Goal: Task Accomplishment & Management: Manage account settings

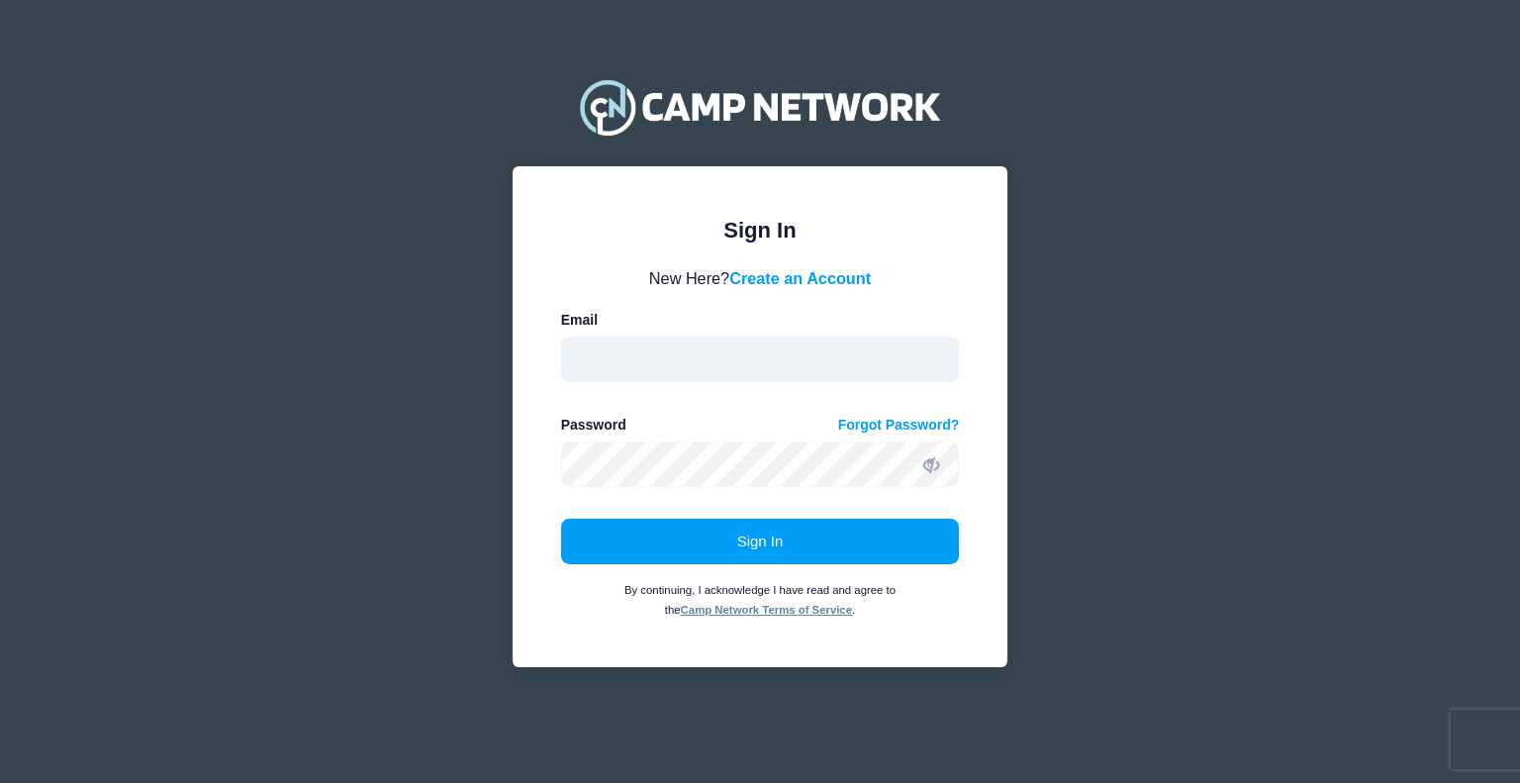
type input "aquidit@raft.net"
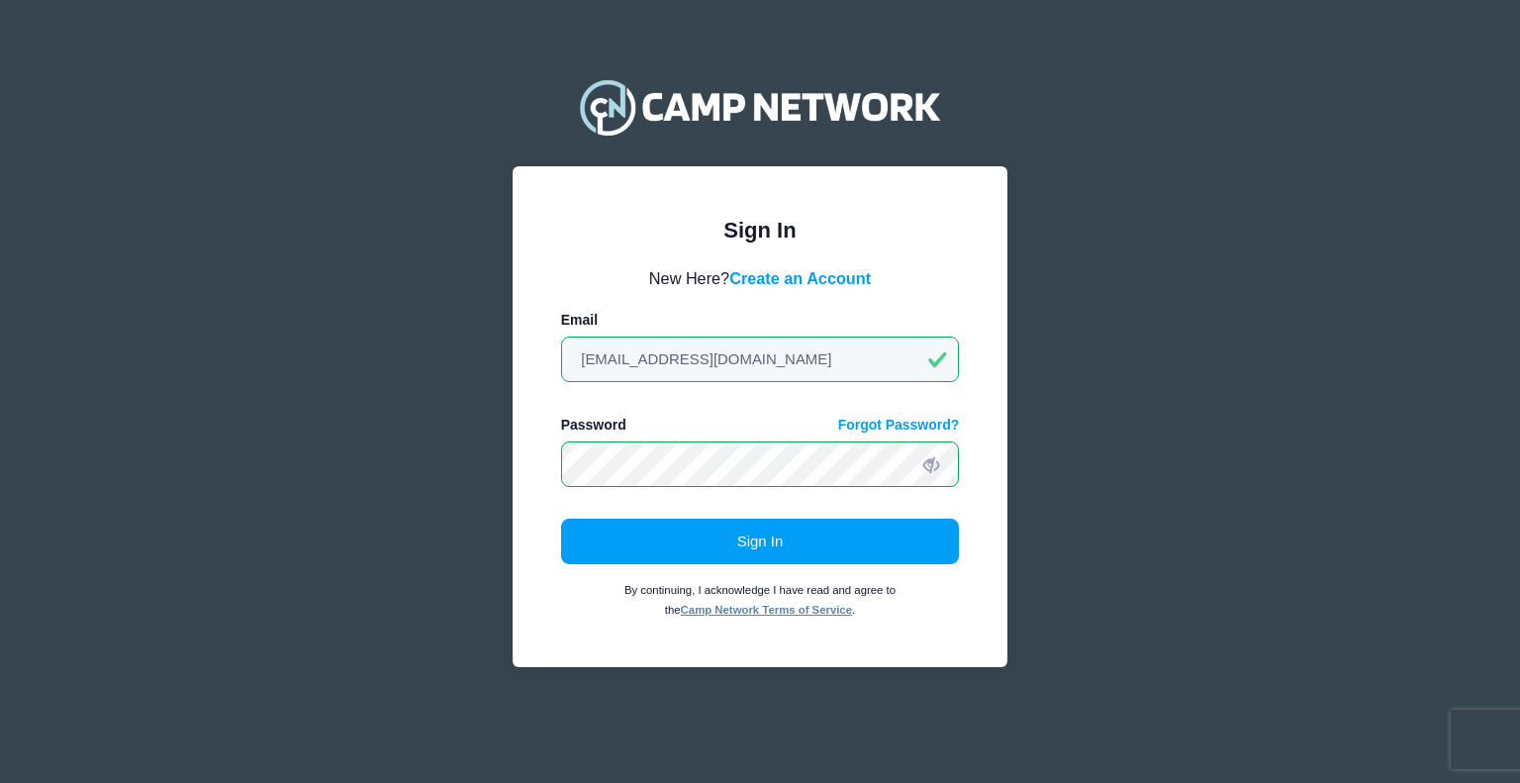
click at [684, 511] on form "New Here? Create an Account Email aquidit@raft.net Password Forgot Password? Si…" at bounding box center [760, 442] width 399 height 353
click at [672, 532] on button "Sign In" at bounding box center [760, 542] width 399 height 46
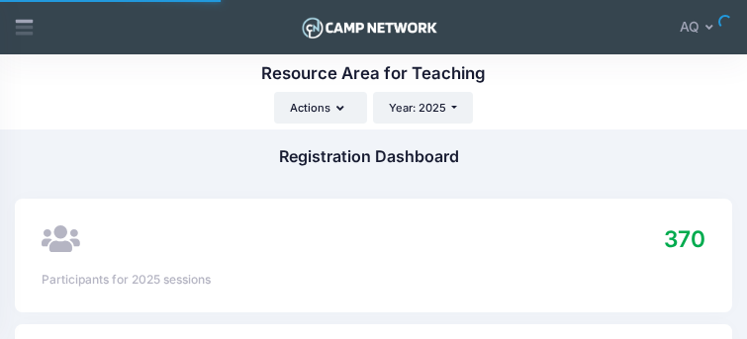
select select
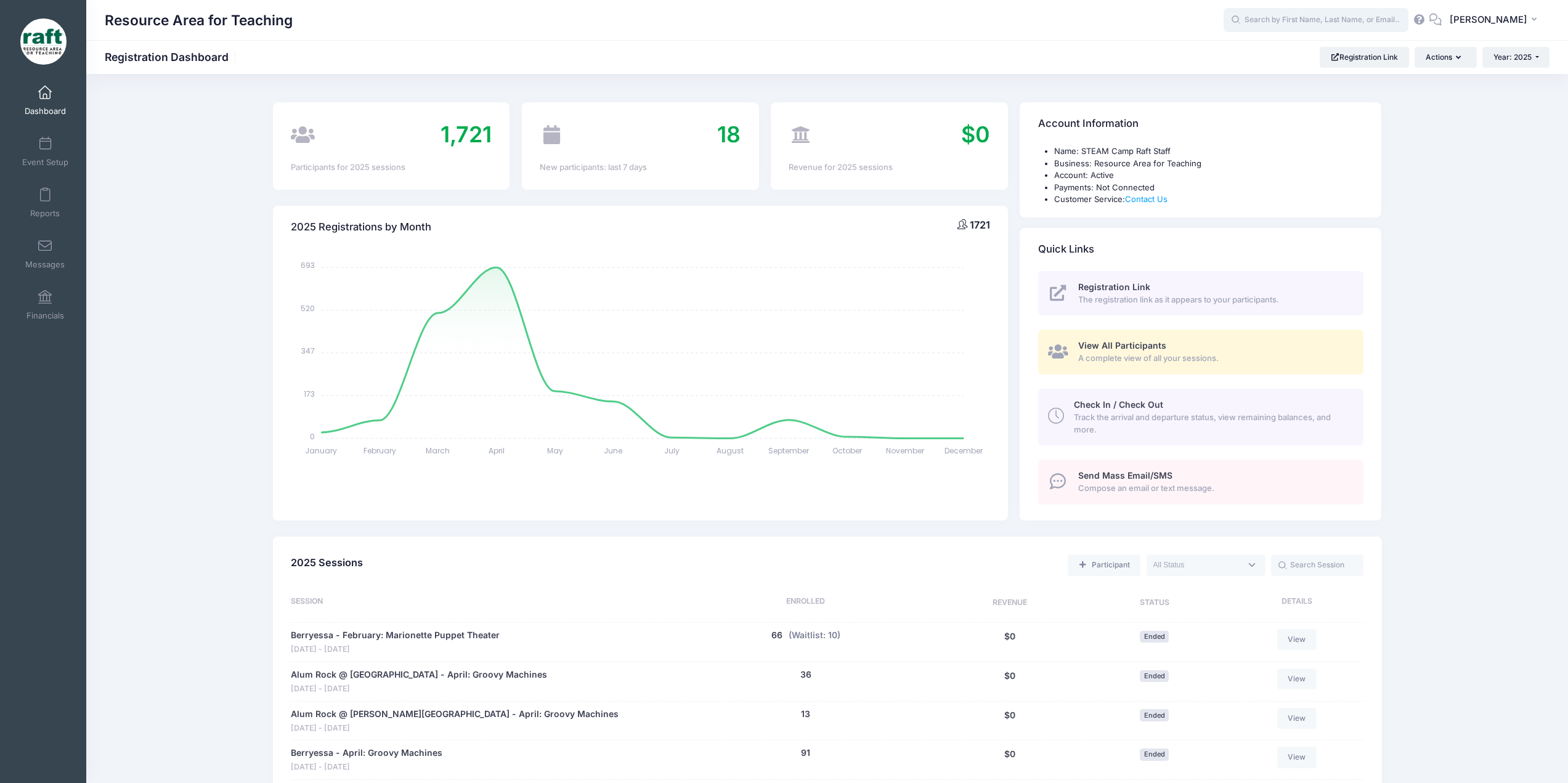
click at [464, 23] on input "text" at bounding box center [1315, 21] width 185 height 25
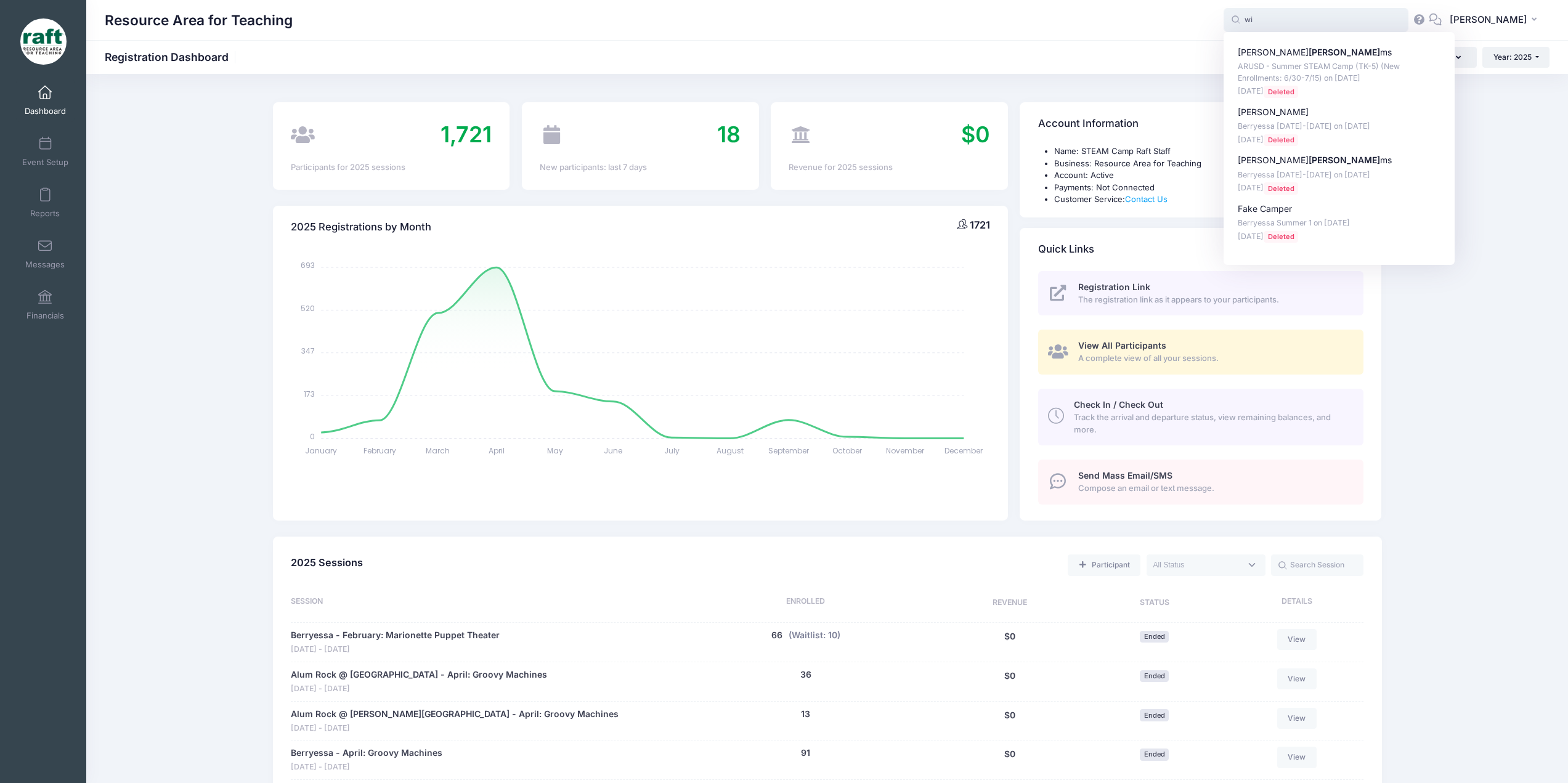
type input "w"
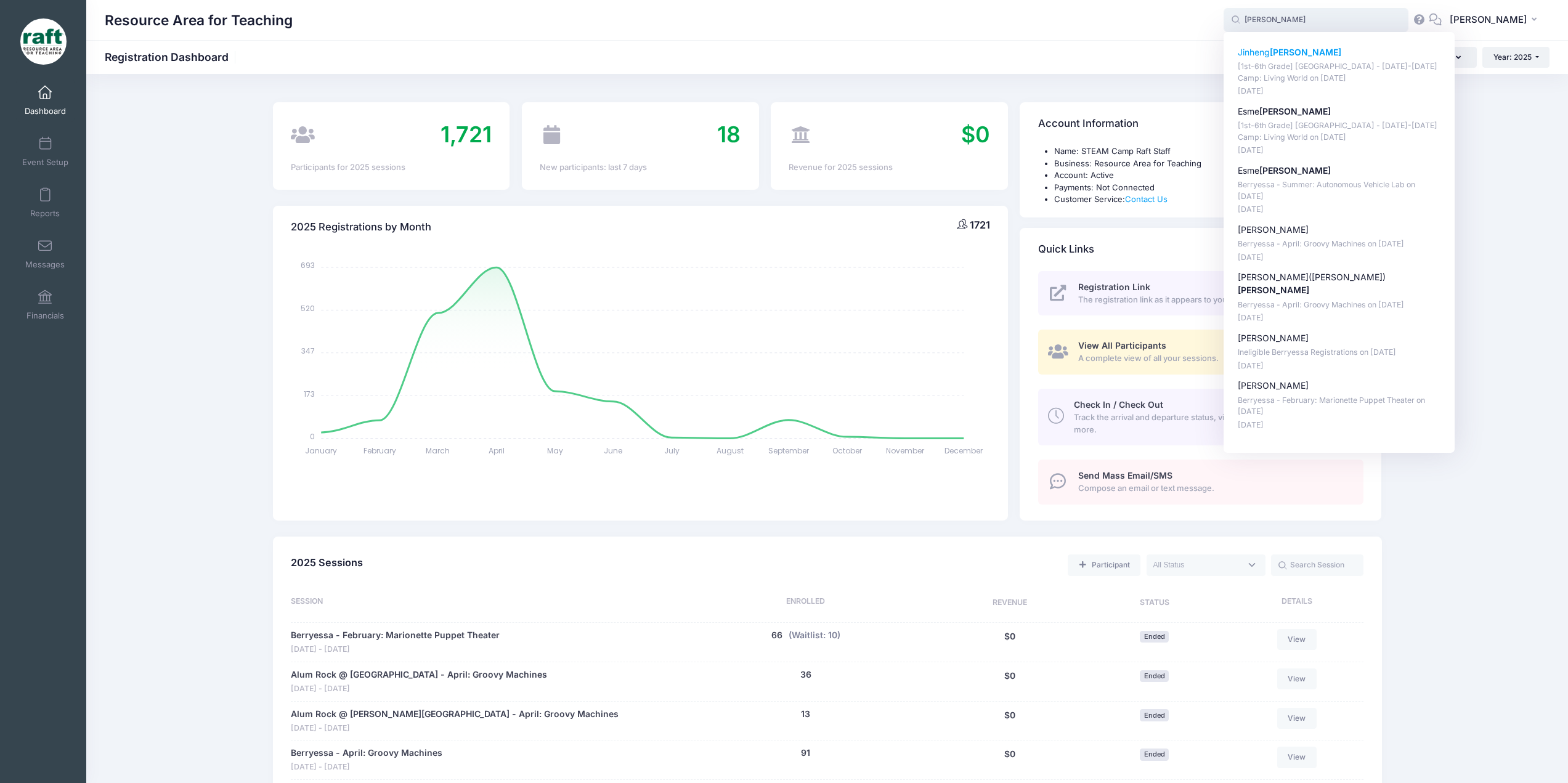
click at [464, 70] on p "[1st-6th Grade] [GEOGRAPHIC_DATA] - [DATE]-[DATE] Camp: Living World on [DATE]" at bounding box center [1339, 72] width 204 height 23
type input "Jinheng Zhang ([1st-6th Grade] Berryessa - Oct 6-10 Camp: Living World, Oct-06,…"
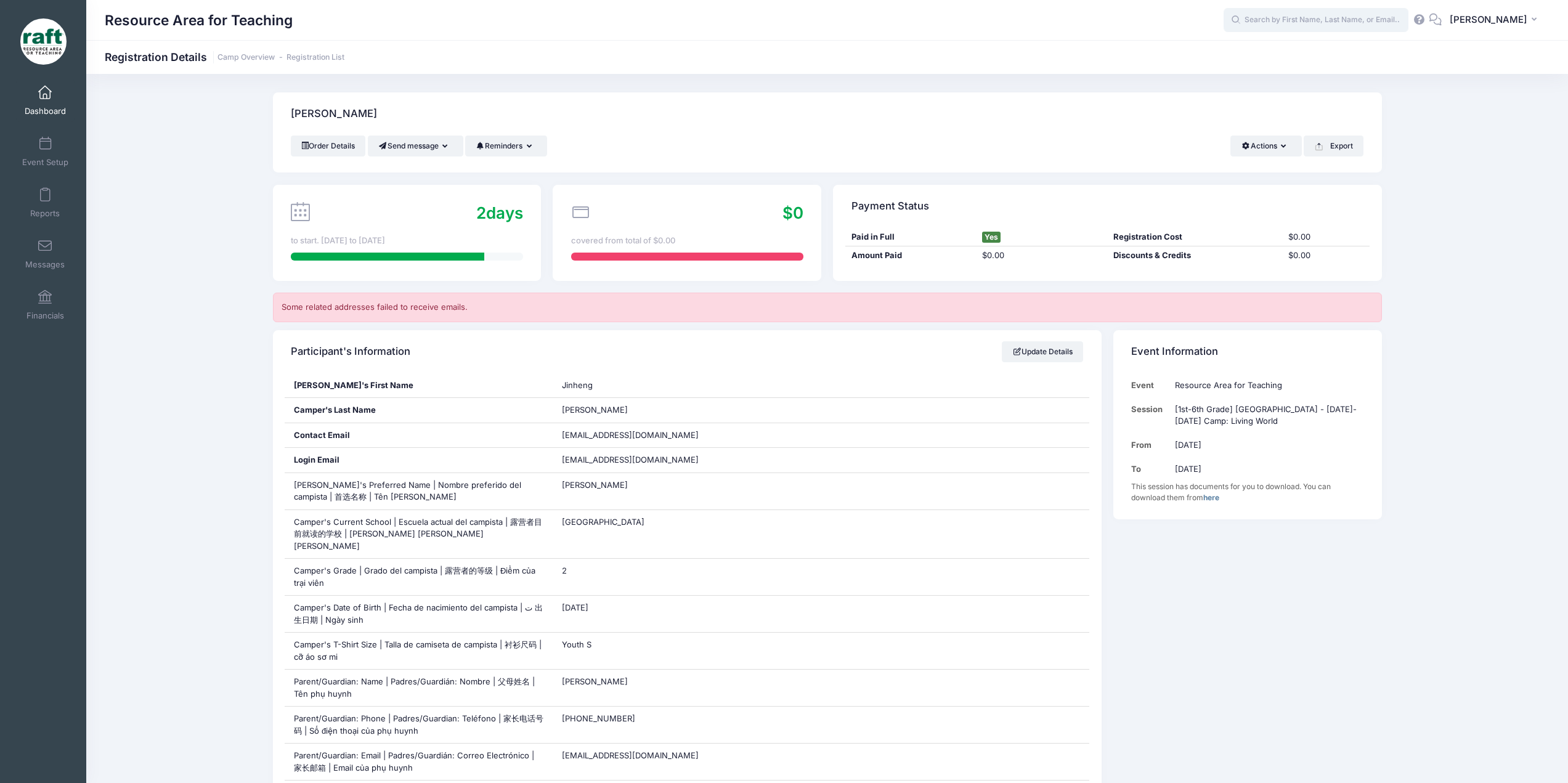
click at [1353, 26] on input "text" at bounding box center [1315, 21] width 185 height 25
paste input "mwei823@gmail.com"
click at [1344, 23] on input "mwei823@gmail.com" at bounding box center [1315, 21] width 185 height 25
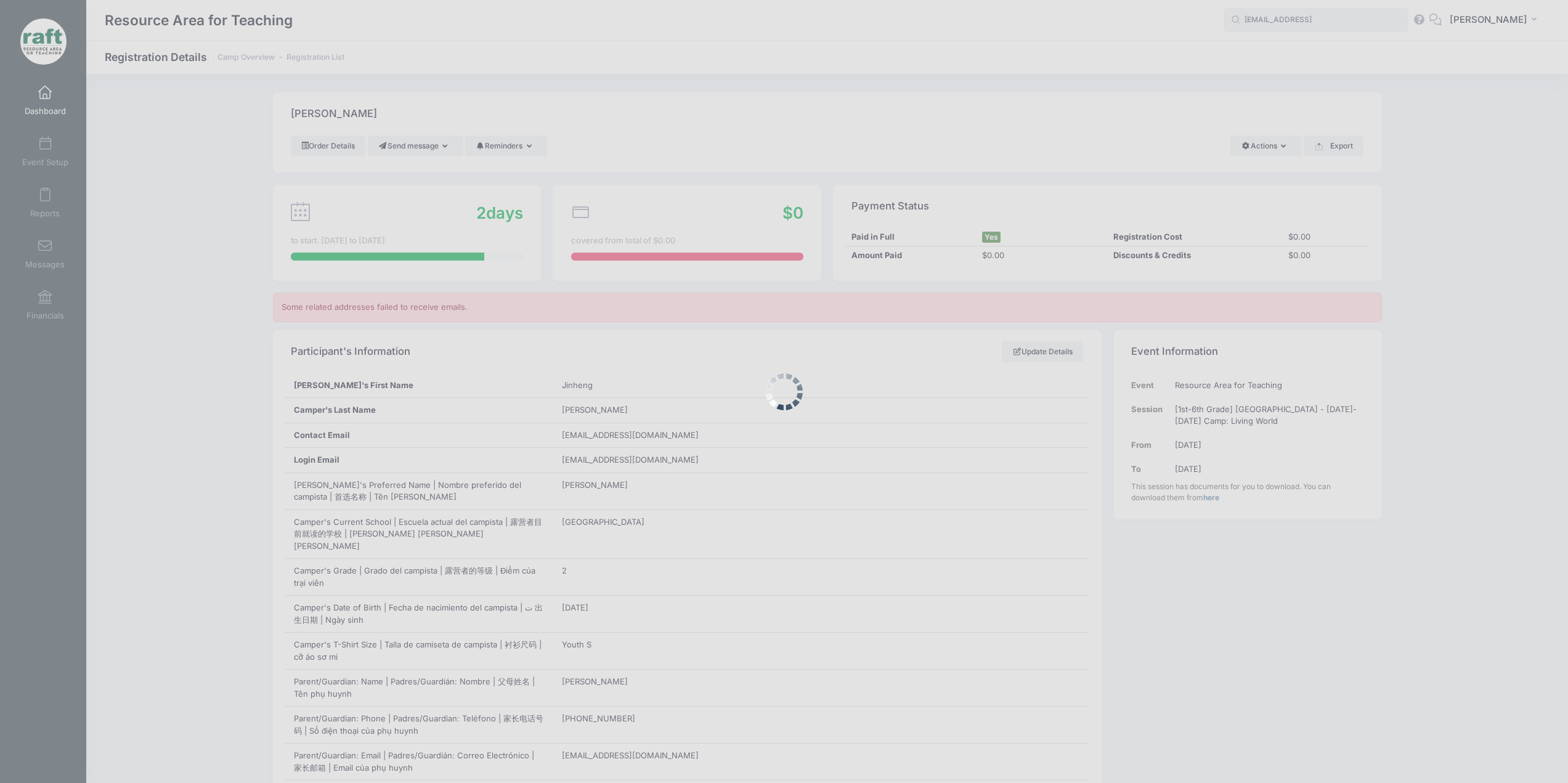
click at [1344, 23] on input "mwei823@gmail.comd" at bounding box center [1315, 21] width 185 height 25
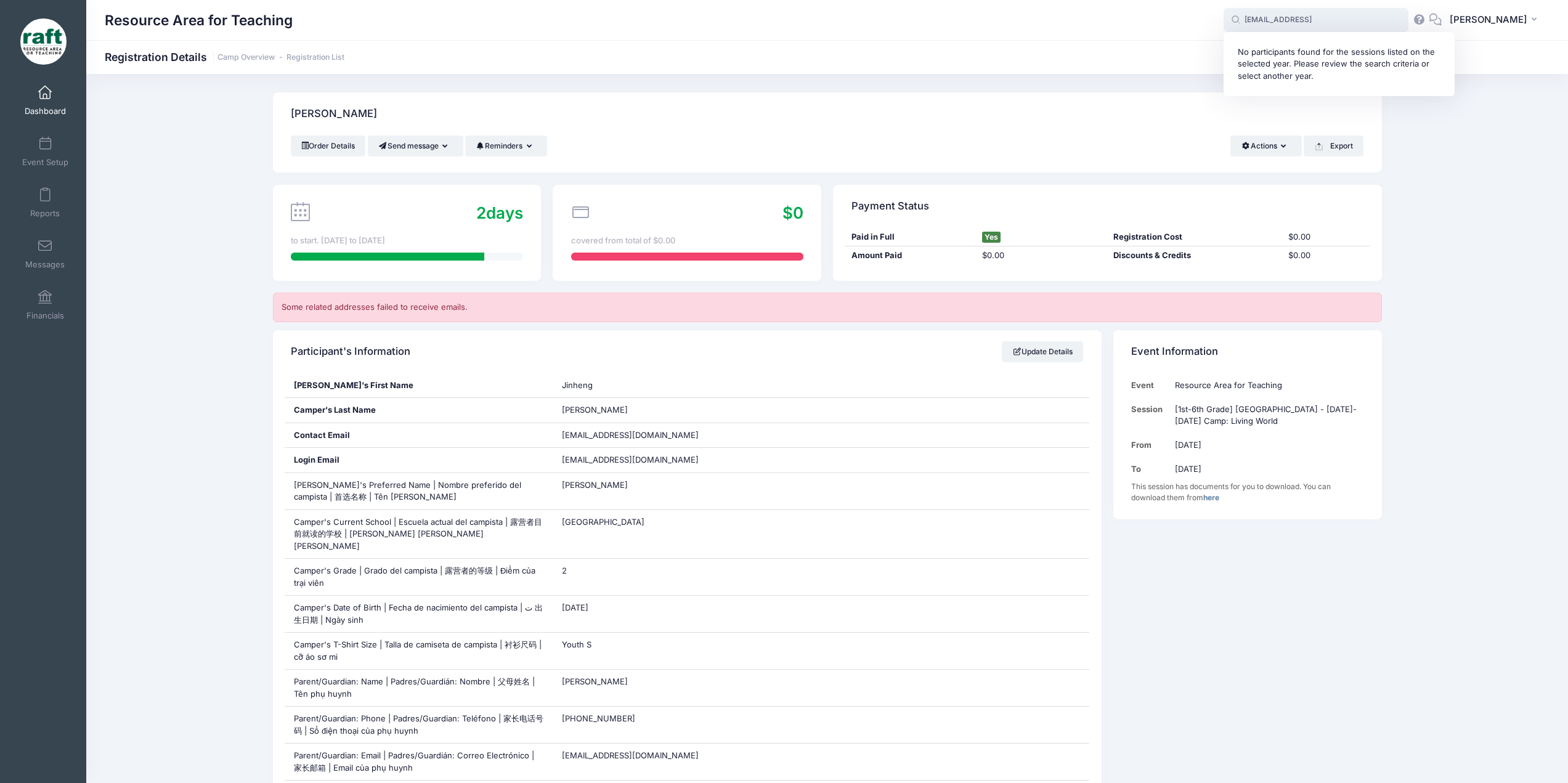
click at [1344, 23] on input "mwei823@gmail.comd" at bounding box center [1315, 21] width 185 height 25
click at [1344, 23] on input "da" at bounding box center [1315, 21] width 185 height 25
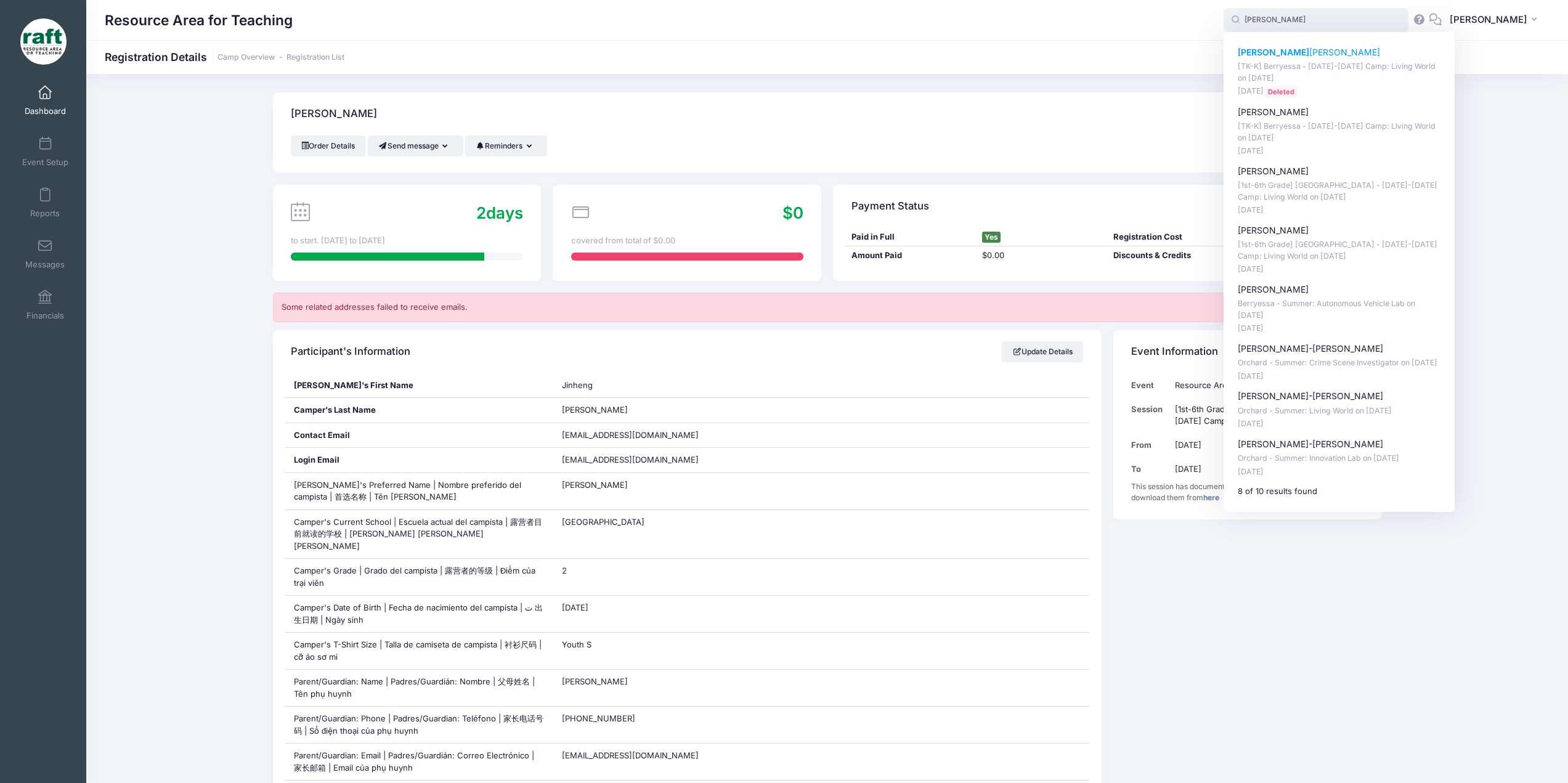
click at [1327, 60] on div "Daniel Nguyen [TK-K] Berryessa - Oct 6-10 Camp: Living World on Oct-06, 2025 Se…" at bounding box center [1339, 72] width 204 height 52
type input "Daniel Nguyen ([TK-K] Berryessa - Oct 6-10 Camp: Living World, Oct-06, 2025)"
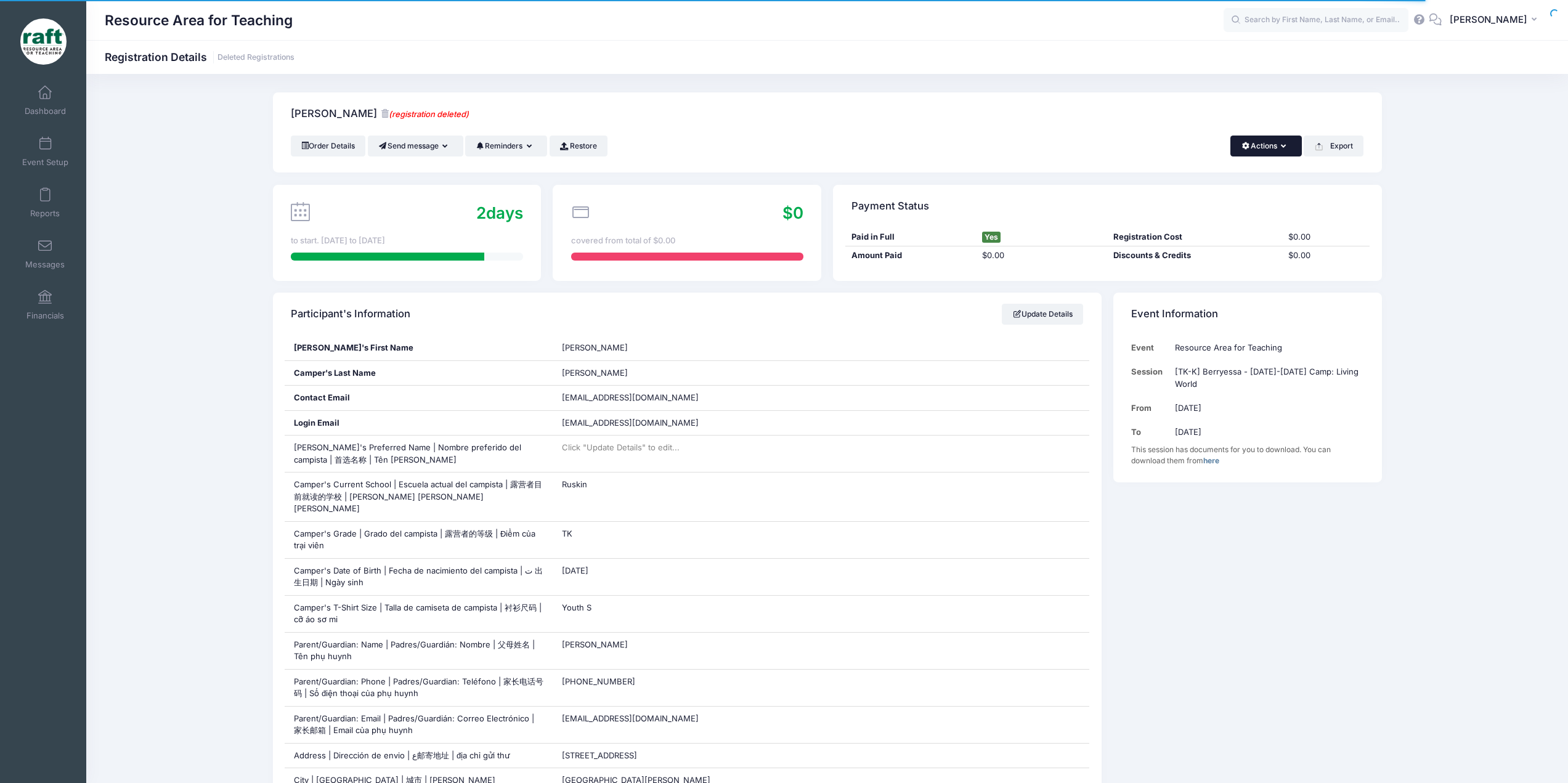
click at [1267, 151] on button "Actions" at bounding box center [1265, 146] width 71 height 21
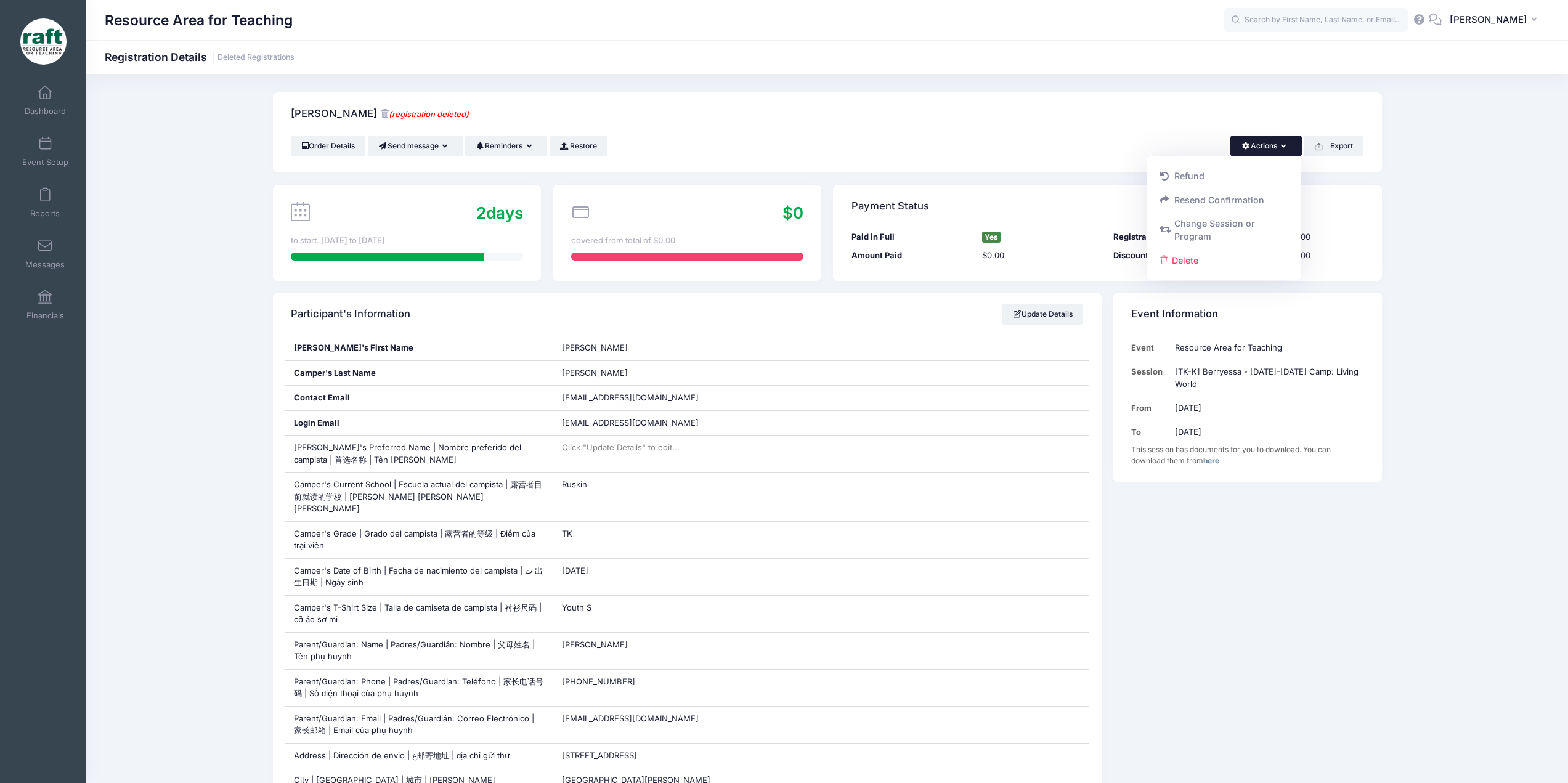
click at [395, 113] on small "(registration deleted)" at bounding box center [425, 114] width 88 height 11
click at [381, 114] on icon at bounding box center [385, 113] width 8 height 8
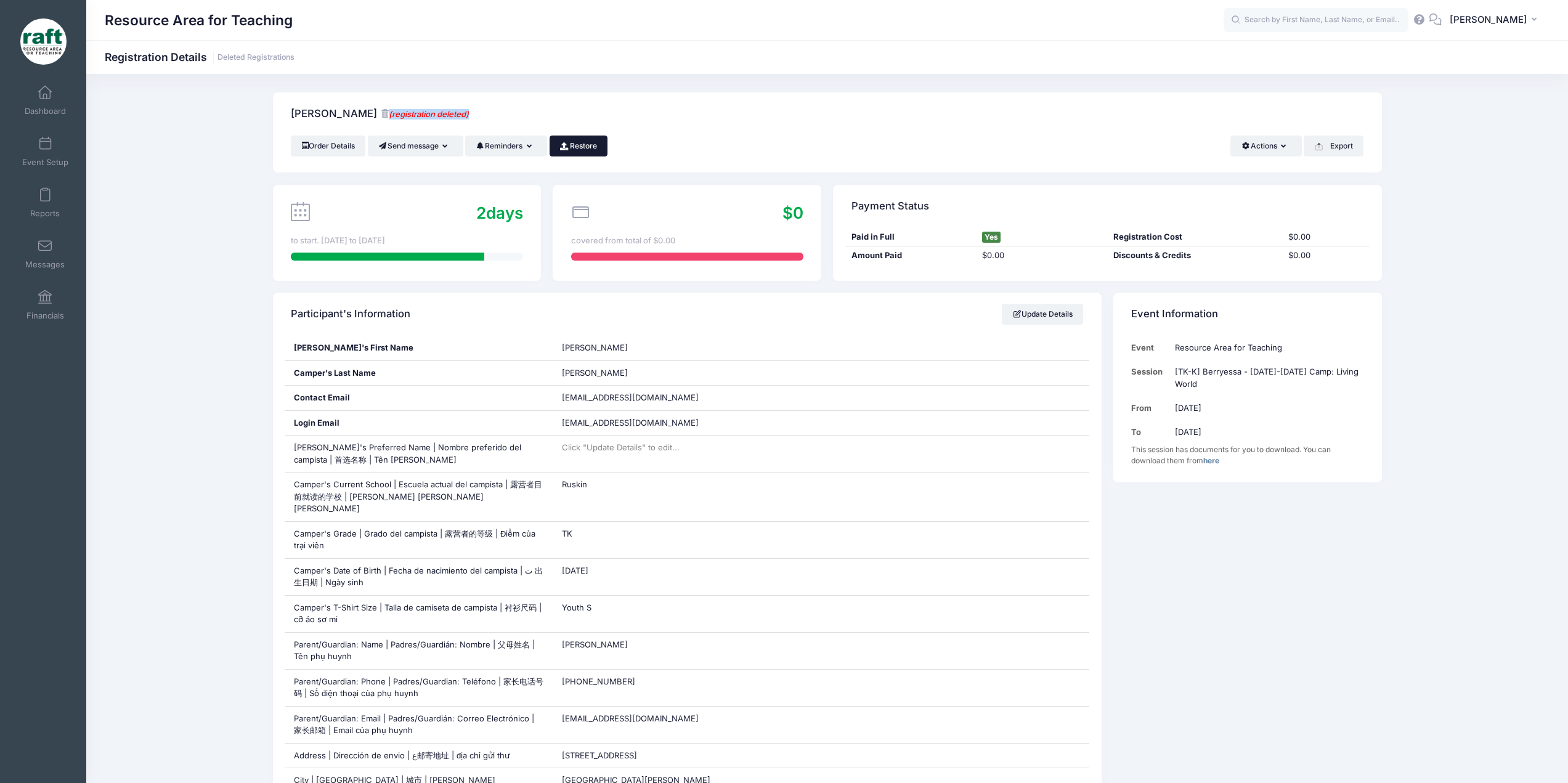
click at [583, 140] on link "Restore" at bounding box center [579, 146] width 59 height 21
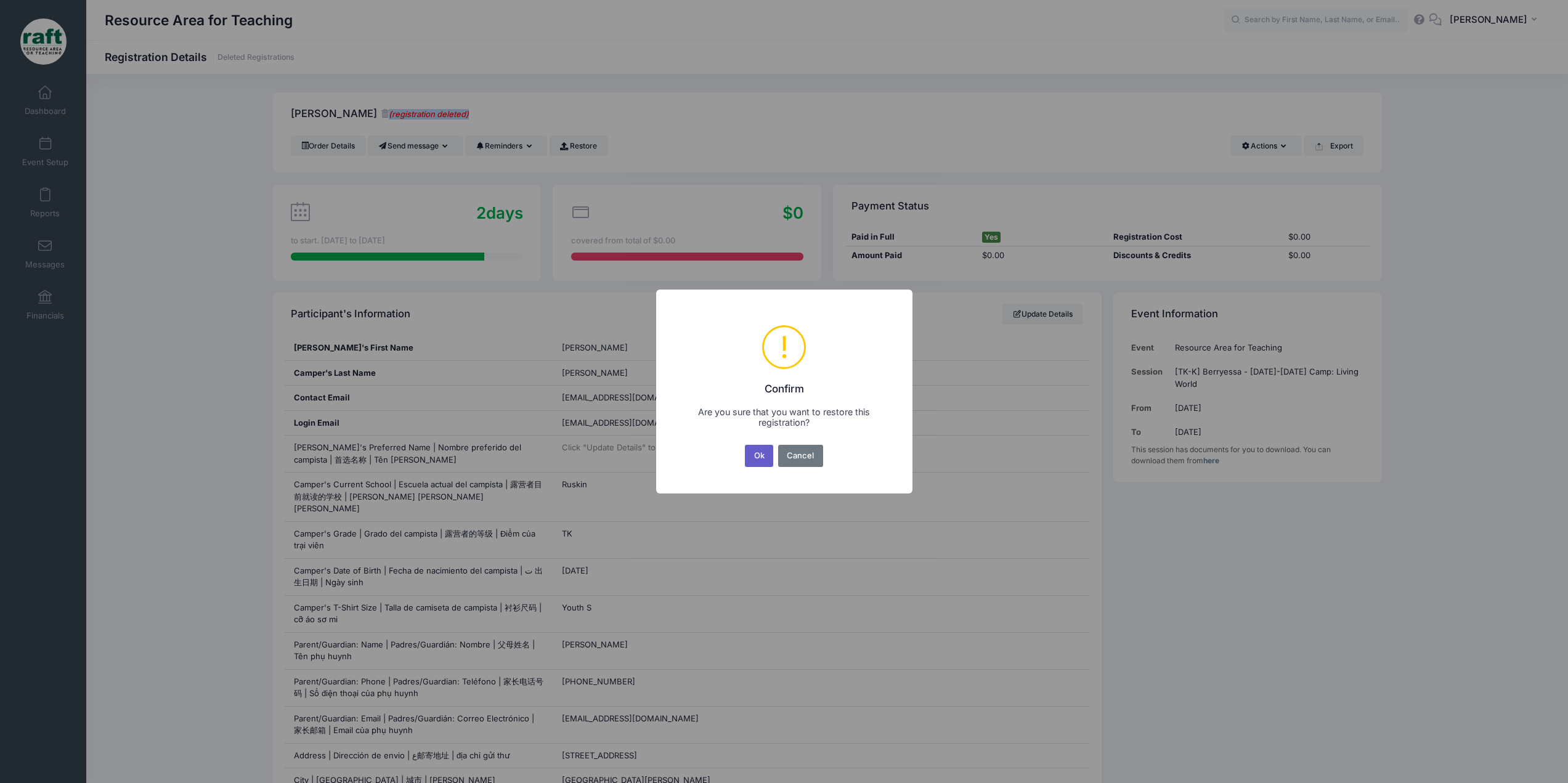
click at [766, 454] on button "Ok" at bounding box center [759, 456] width 29 height 22
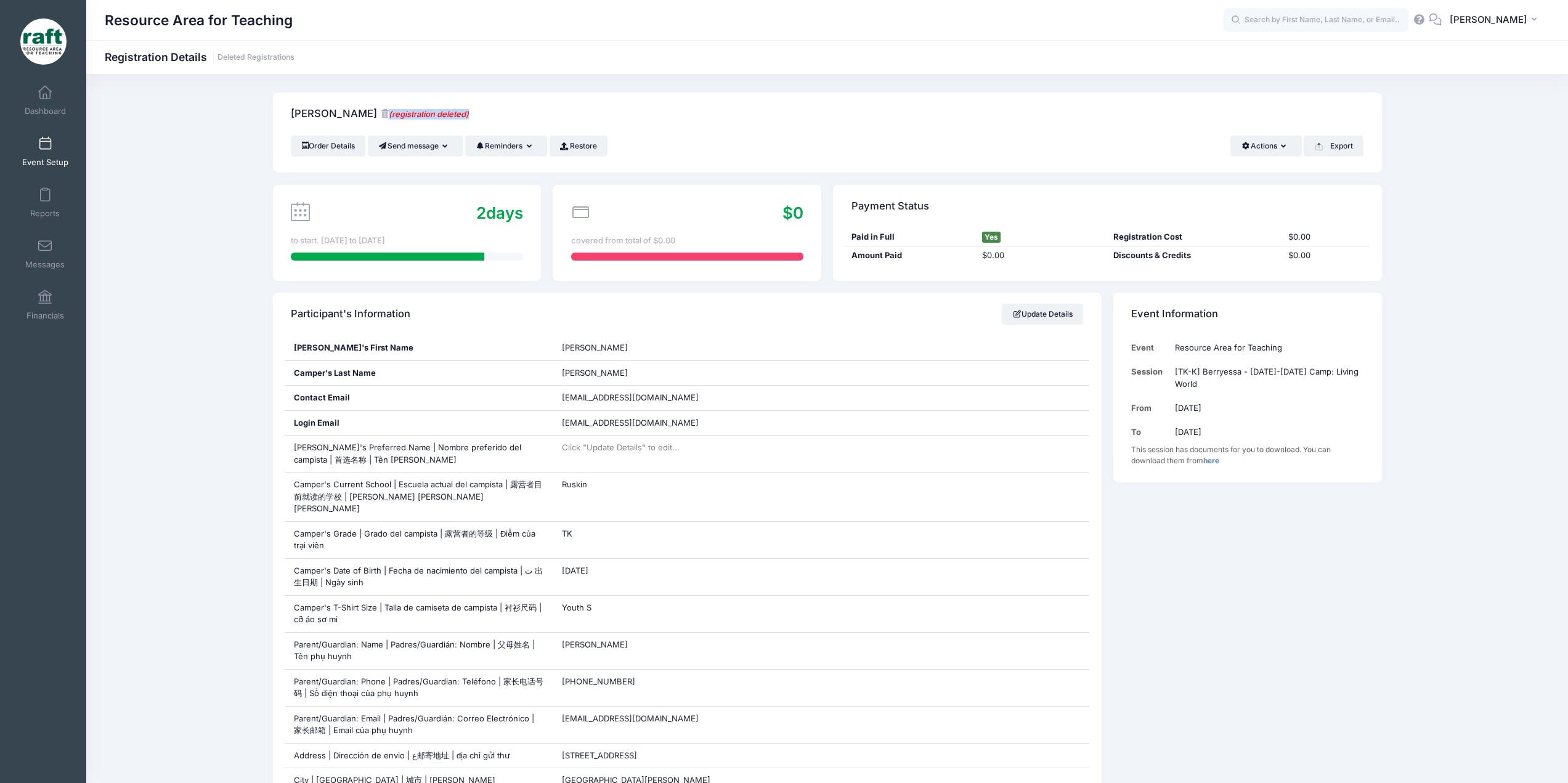
click at [64, 152] on link "Event Setup" at bounding box center [45, 151] width 59 height 43
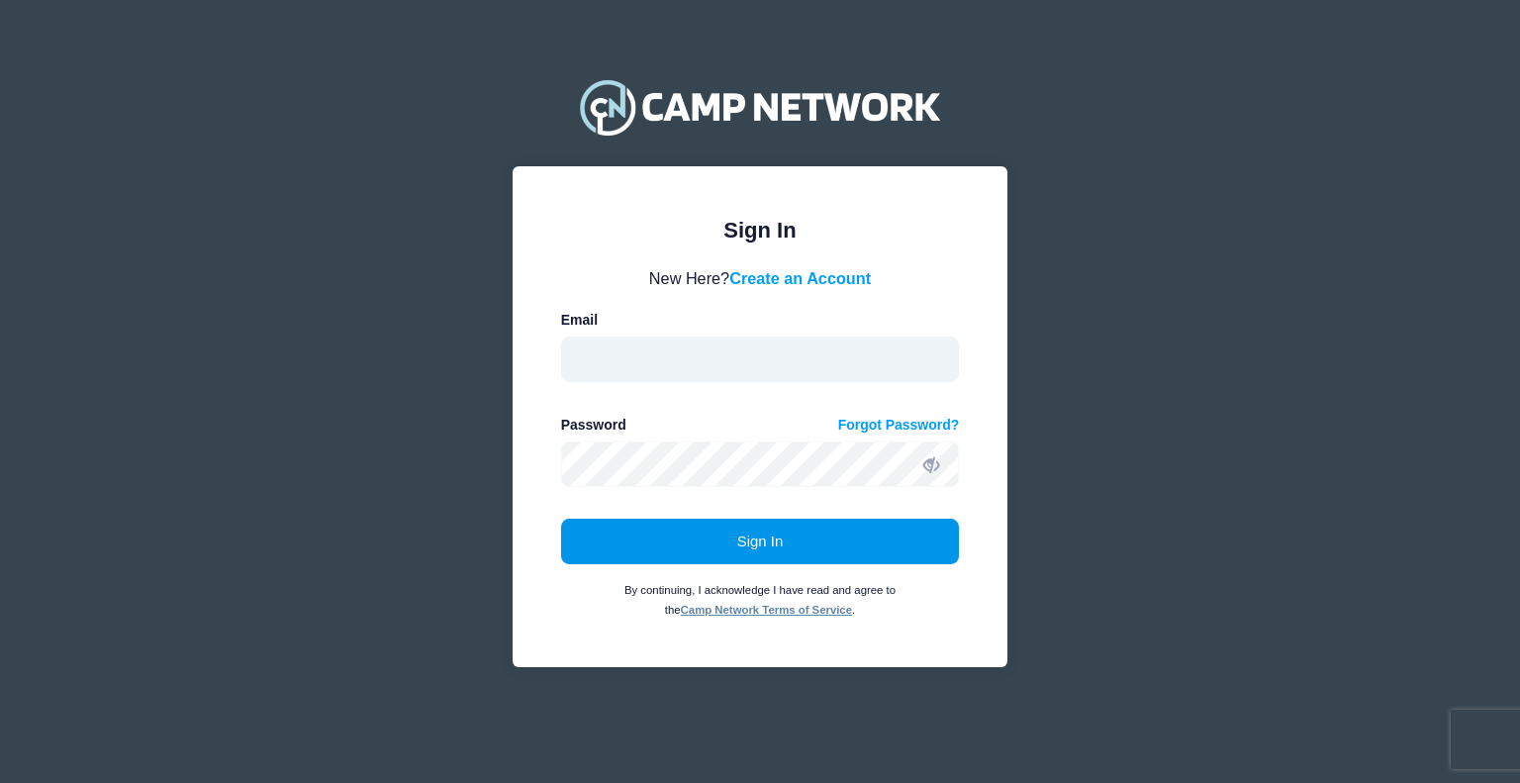
type input "[EMAIL_ADDRESS][DOMAIN_NAME]"
click at [652, 522] on button "Sign In" at bounding box center [760, 542] width 399 height 46
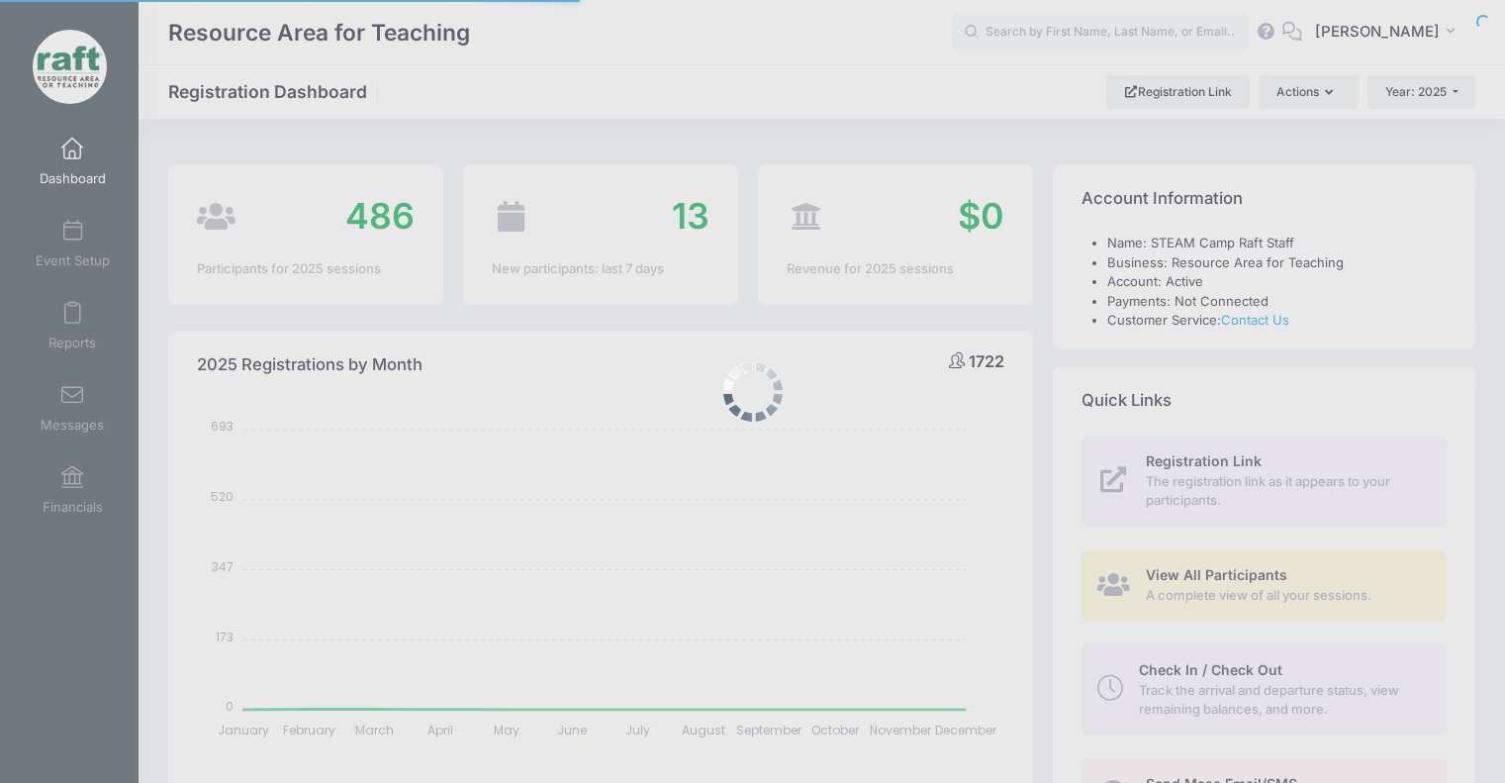
select select
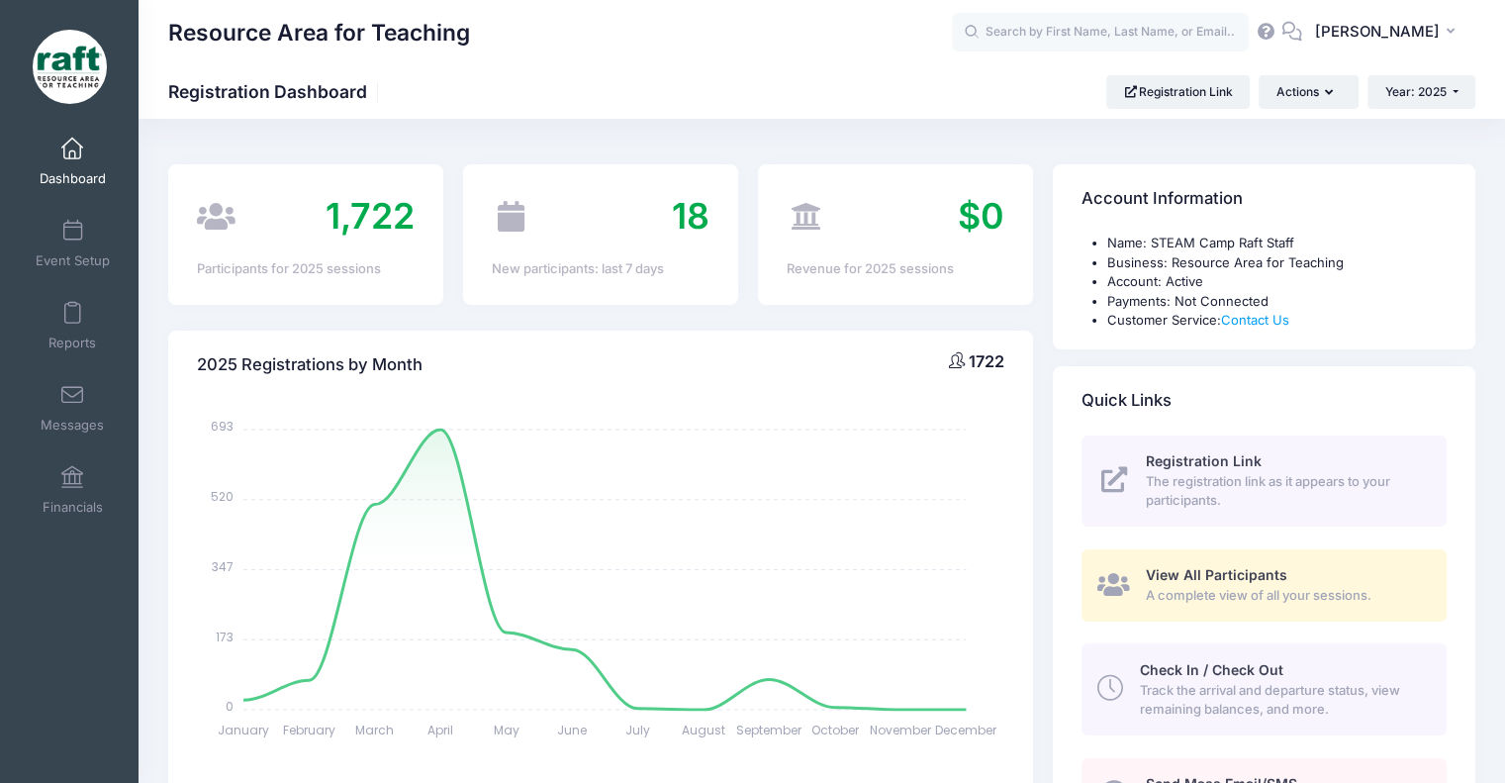
click at [1121, 567] on link "View All Participants A complete view of all your sessions." at bounding box center [1264, 585] width 365 height 72
click at [1203, 570] on span "View All Participants" at bounding box center [1217, 574] width 142 height 17
click at [1090, 581] on link "View All Participants A complete view of all your sessions." at bounding box center [1264, 585] width 365 height 72
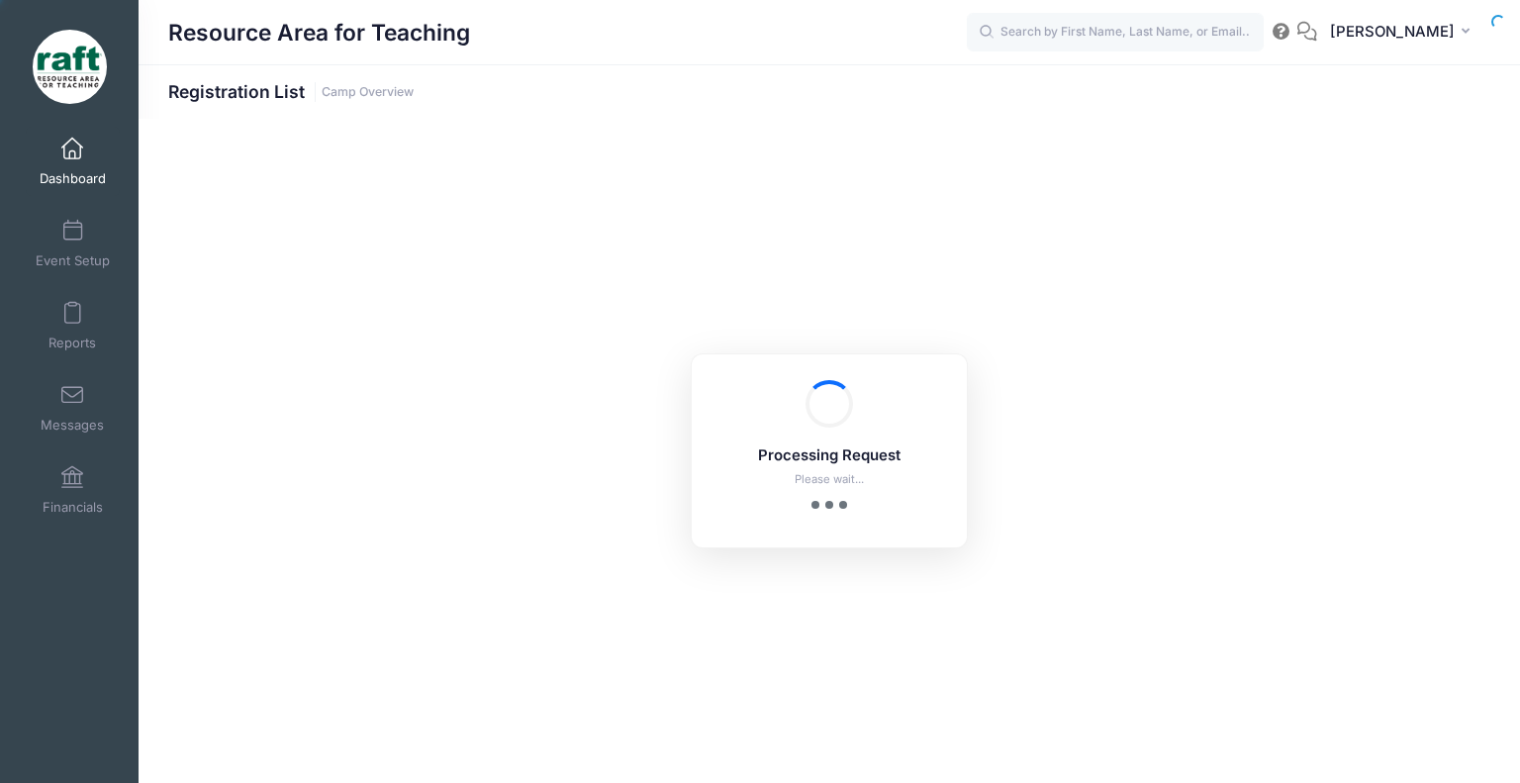
select select "10"
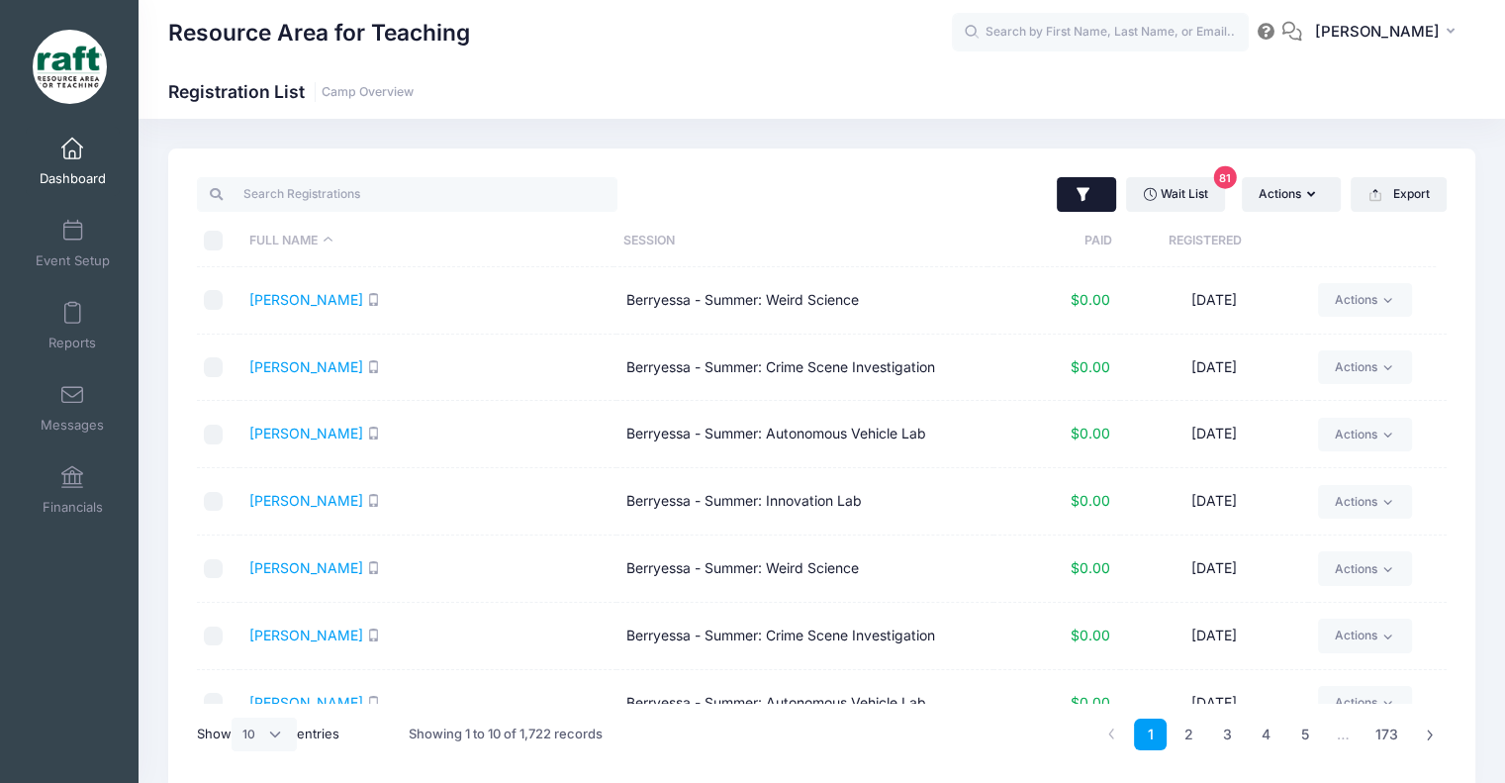
click at [1074, 193] on icon "button" at bounding box center [1084, 195] width 20 height 20
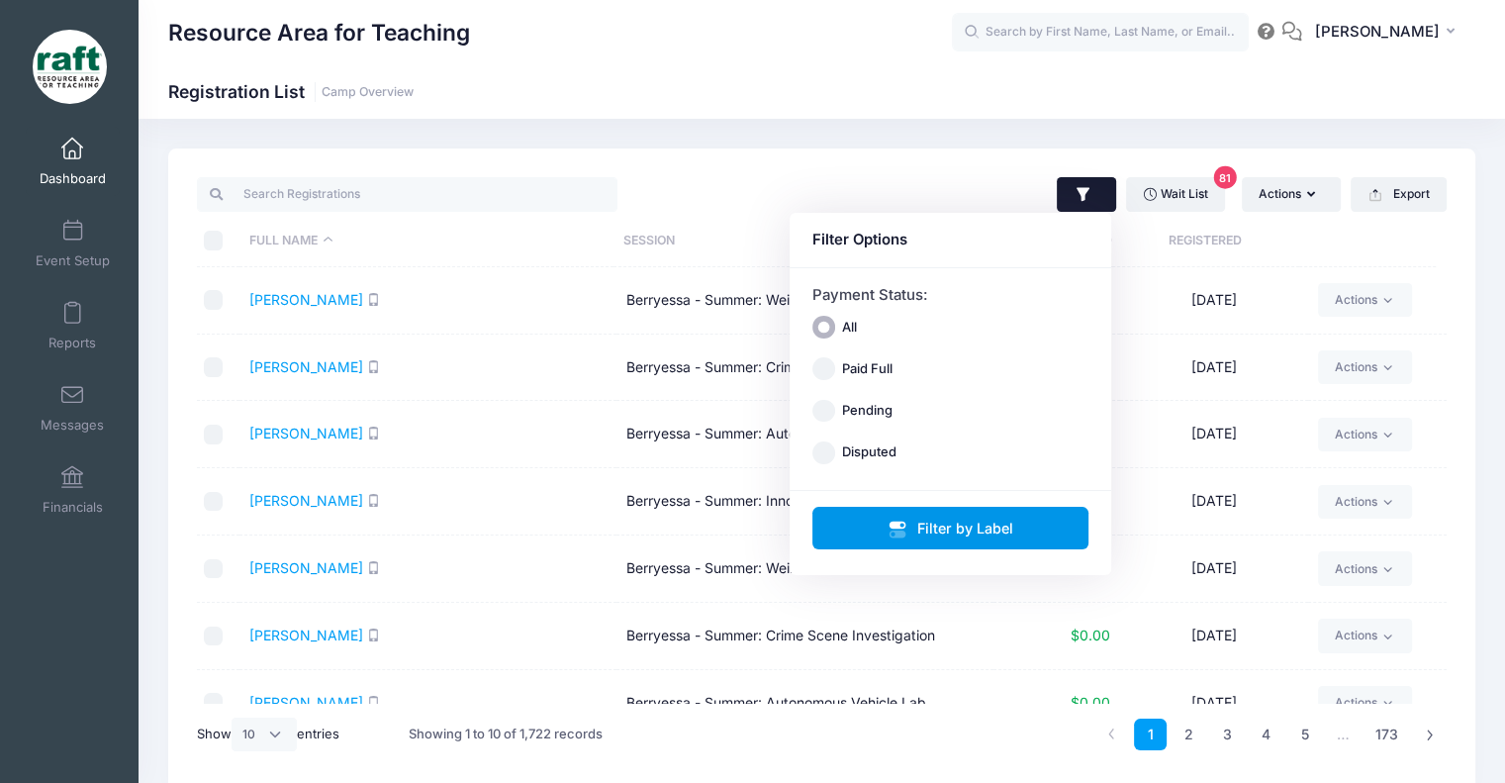
click at [934, 545] on button "Filter by Label" at bounding box center [951, 528] width 277 height 43
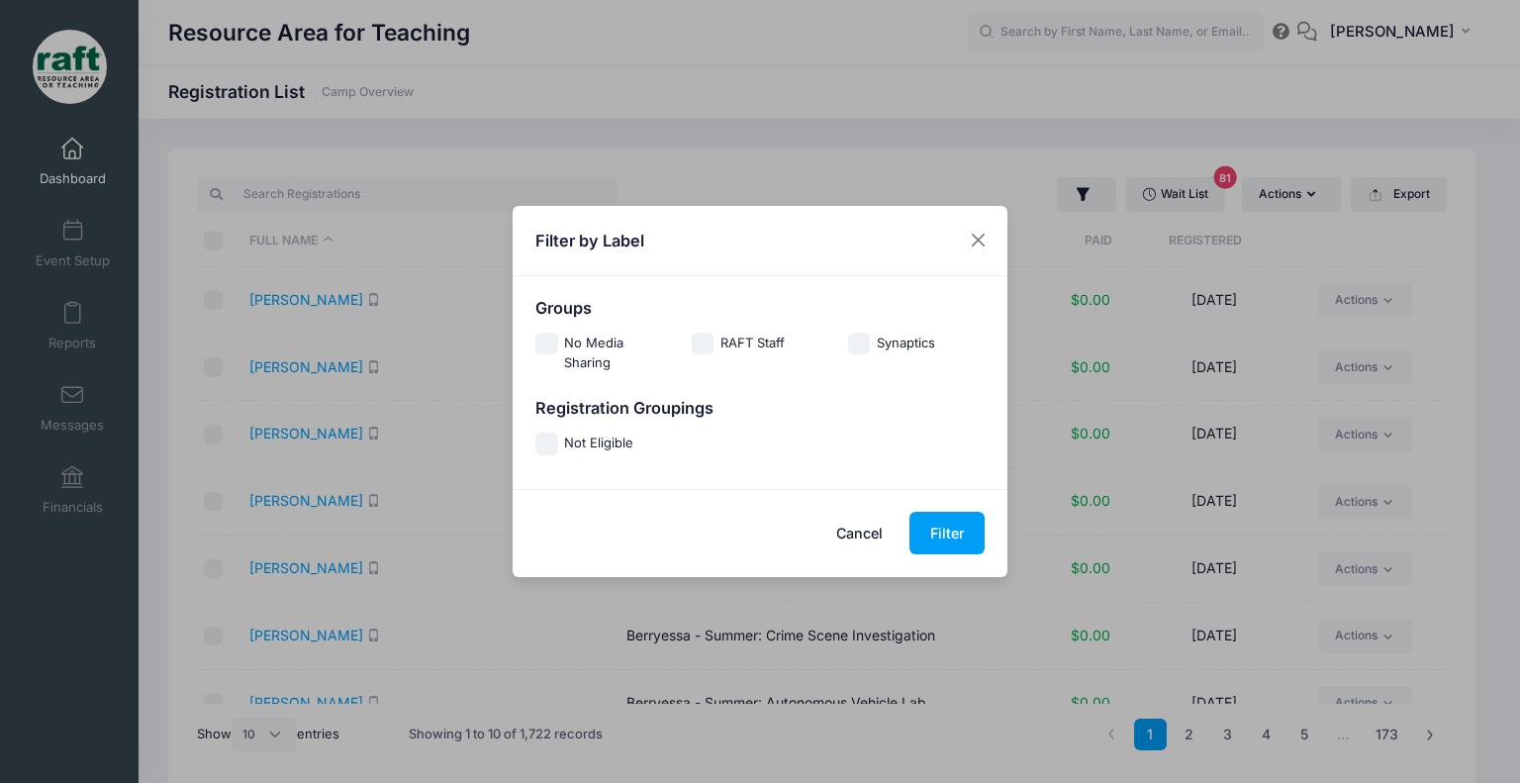
click at [564, 444] on label "Not Eligible" at bounding box center [598, 443] width 69 height 21
click at [558, 444] on input "Not Eligible" at bounding box center [546, 443] width 23 height 23
checkbox input "true"
click at [924, 526] on button "Filter" at bounding box center [946, 533] width 75 height 43
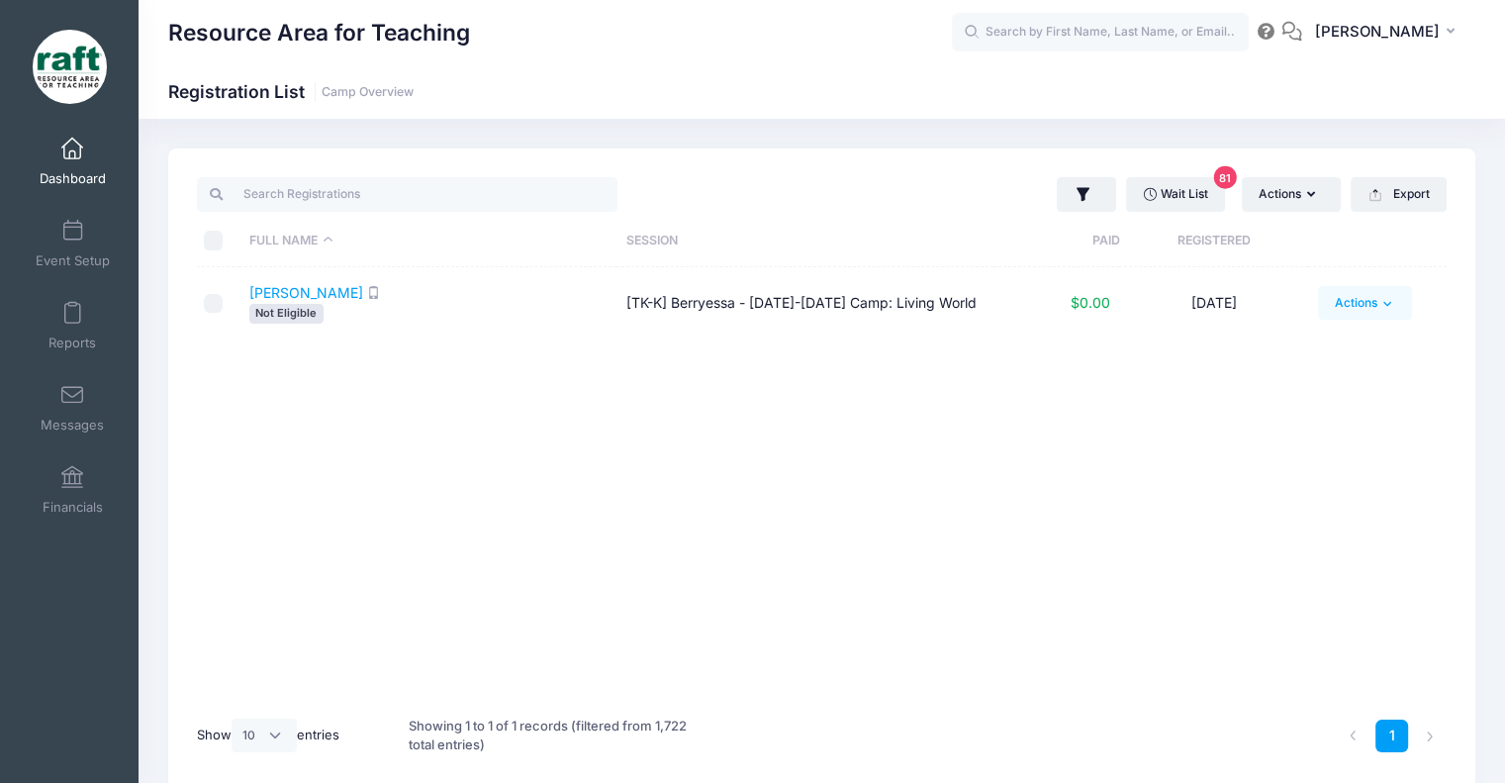
click at [1327, 304] on link "Actions" at bounding box center [1365, 303] width 94 height 34
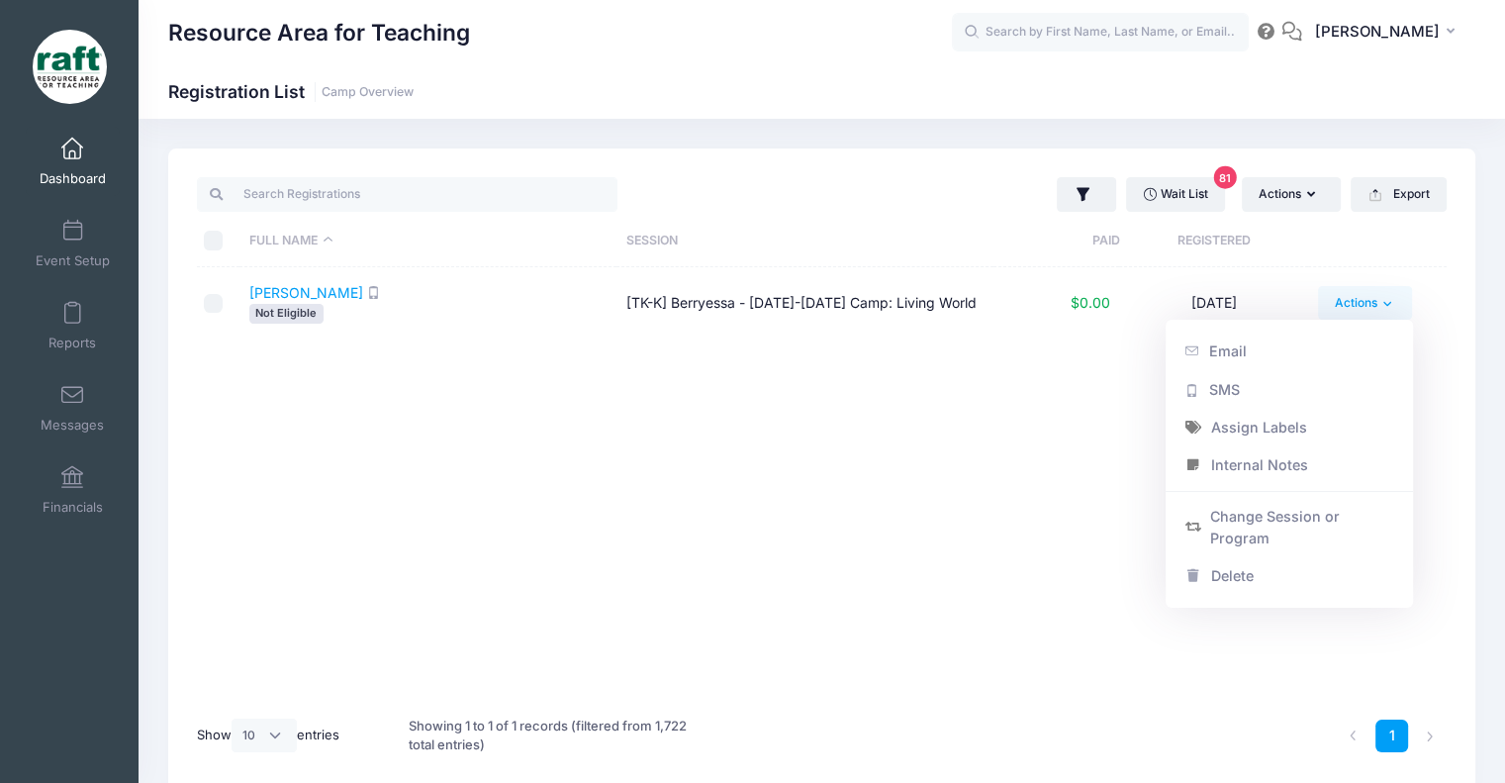
click at [311, 315] on span "Not Eligible" at bounding box center [286, 313] width 74 height 19
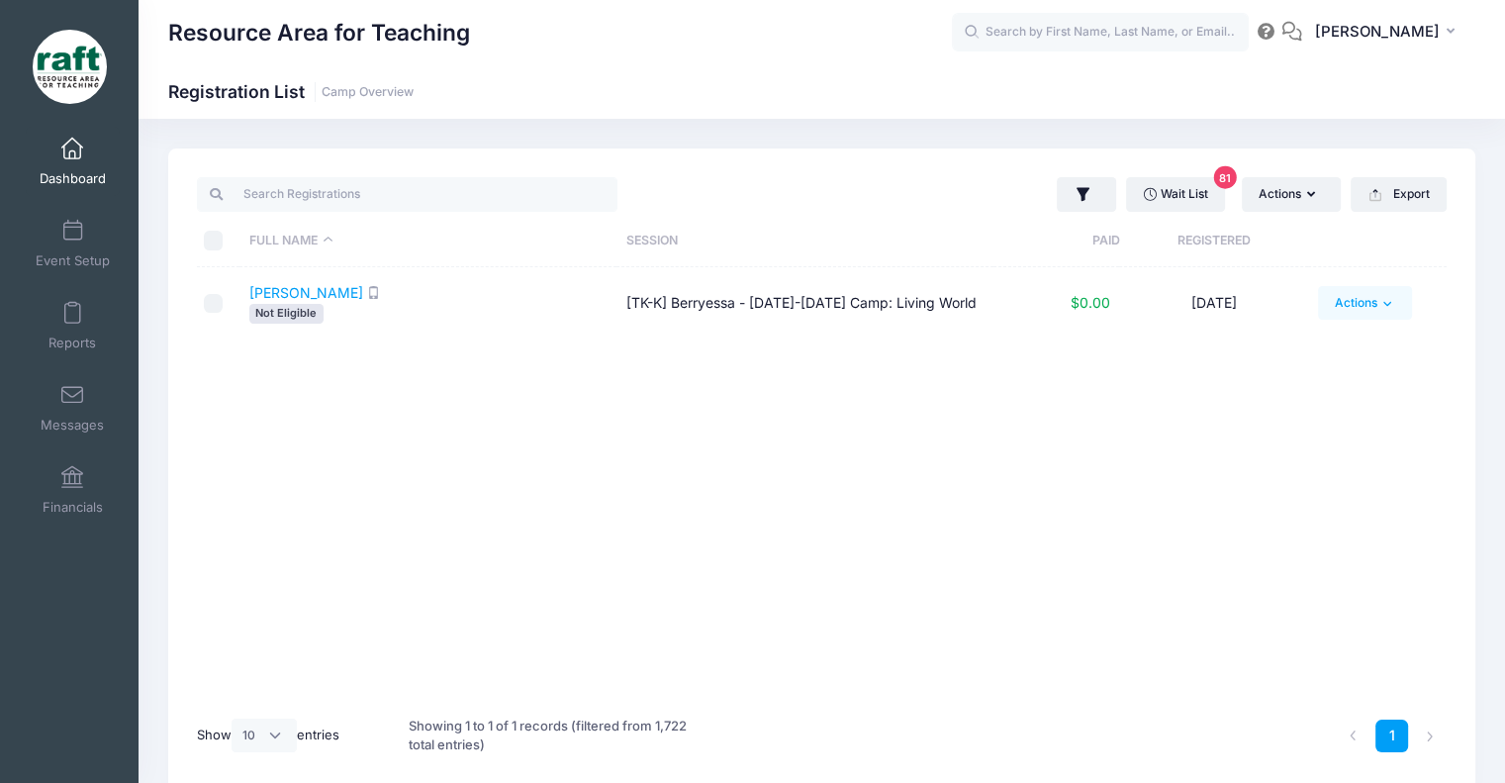
click at [1366, 309] on link "Actions" at bounding box center [1365, 303] width 94 height 34
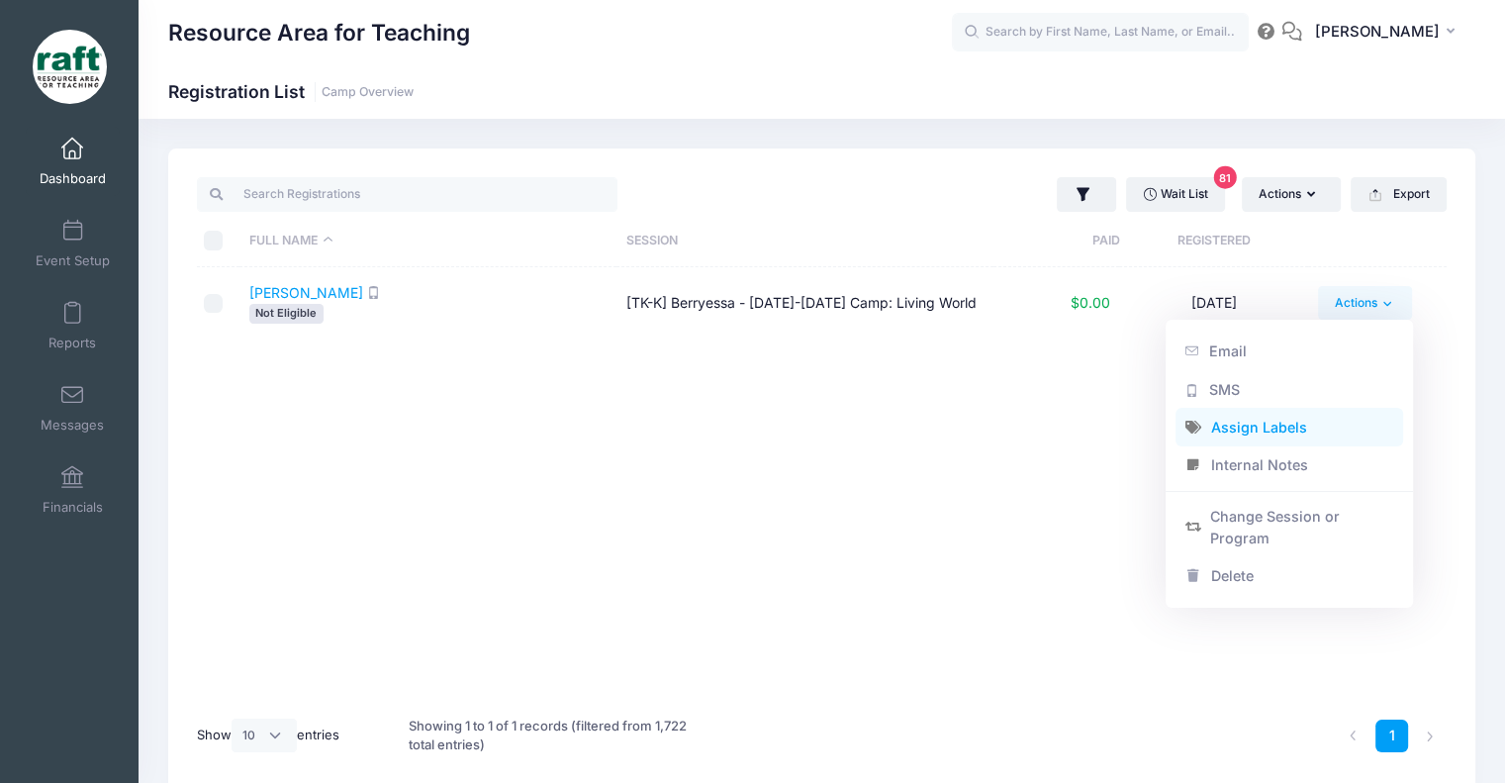
click at [1278, 426] on link "Assign Labels" at bounding box center [1290, 428] width 229 height 38
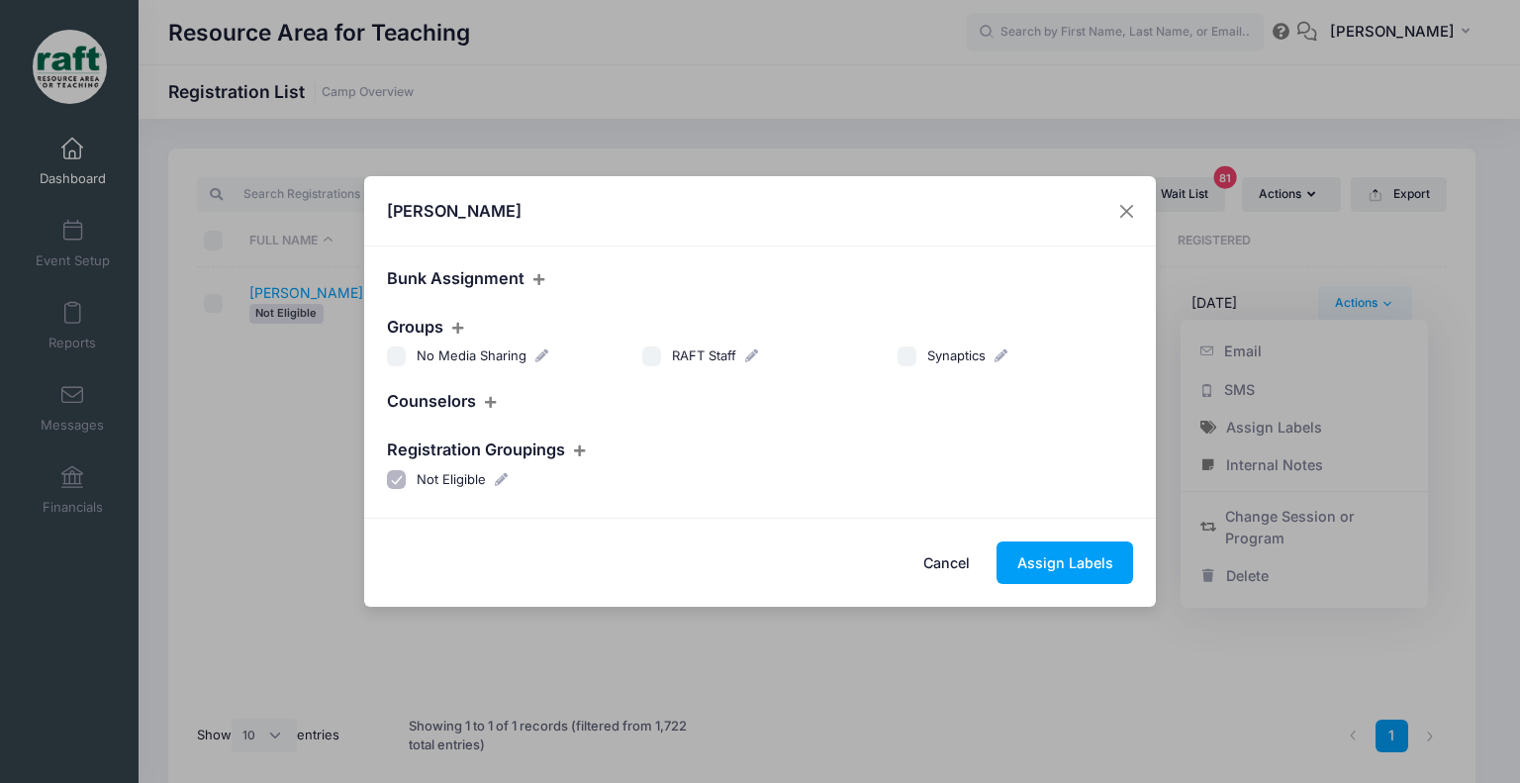
click at [396, 474] on input "Not Eligible" at bounding box center [397, 480] width 20 height 20
checkbox input "false"
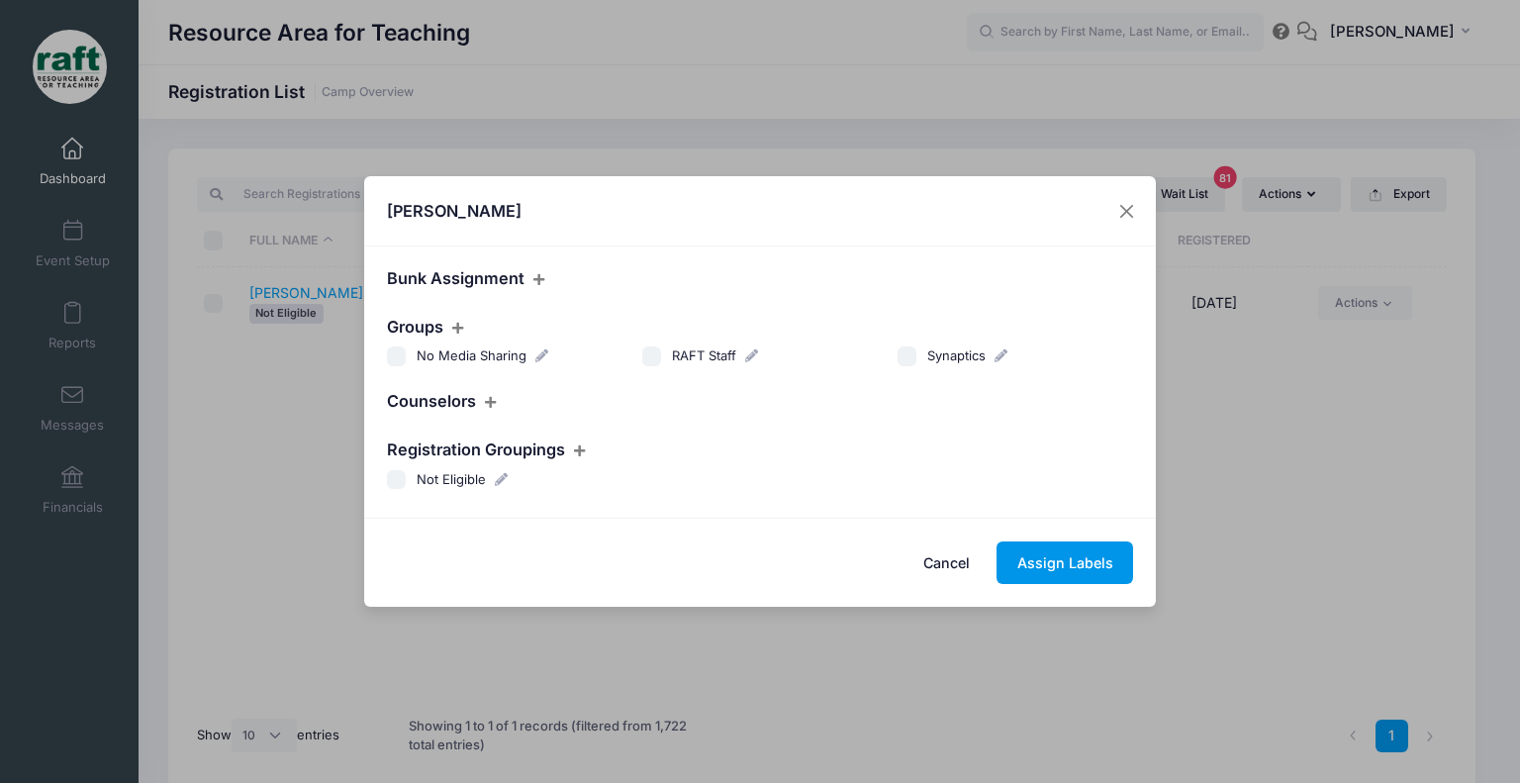
click at [1033, 562] on button "Assign Labels" at bounding box center [1065, 562] width 137 height 43
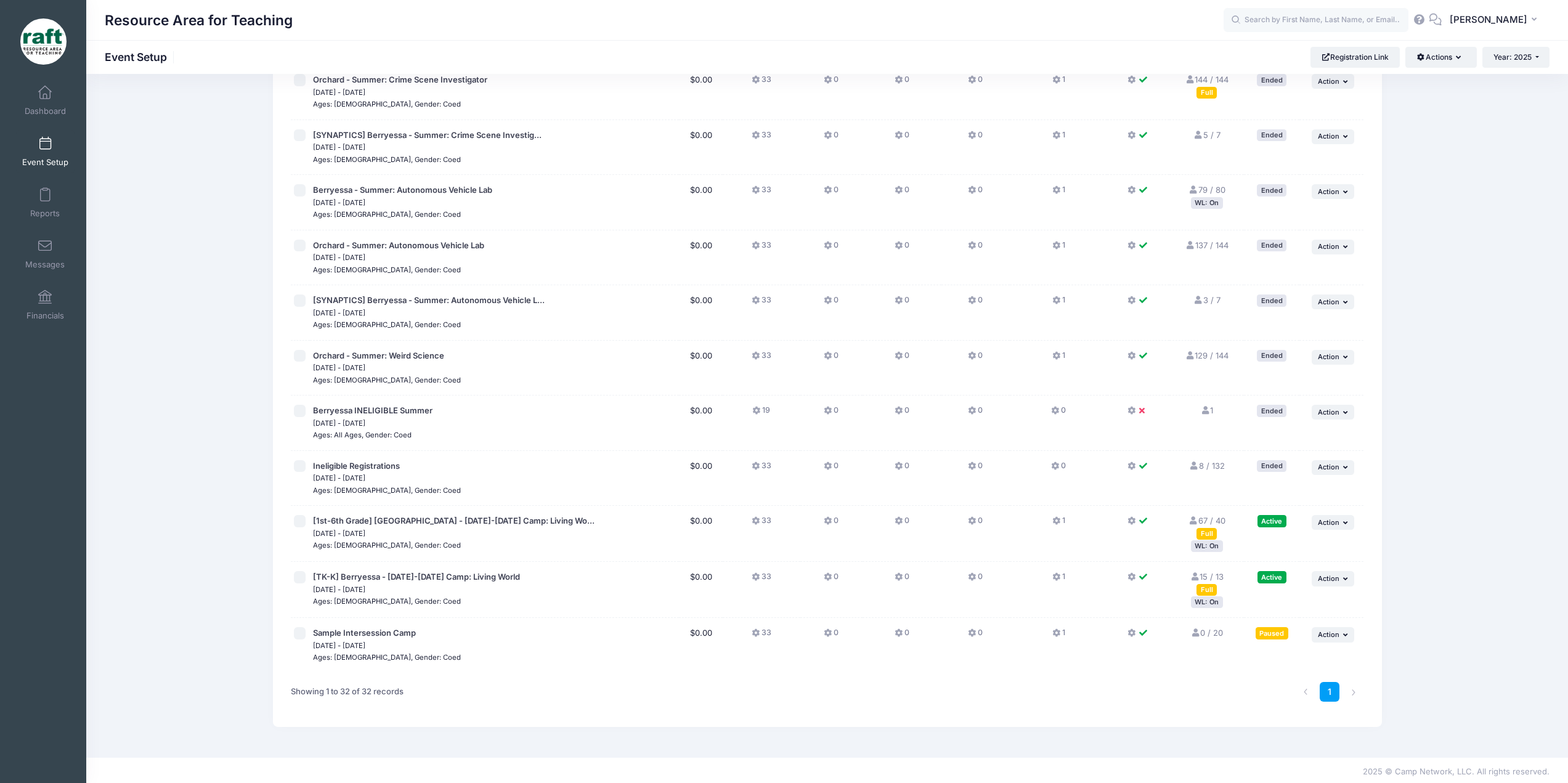
scroll to position [1258, 0]
click at [1216, 546] on div "WL: On" at bounding box center [1206, 543] width 32 height 12
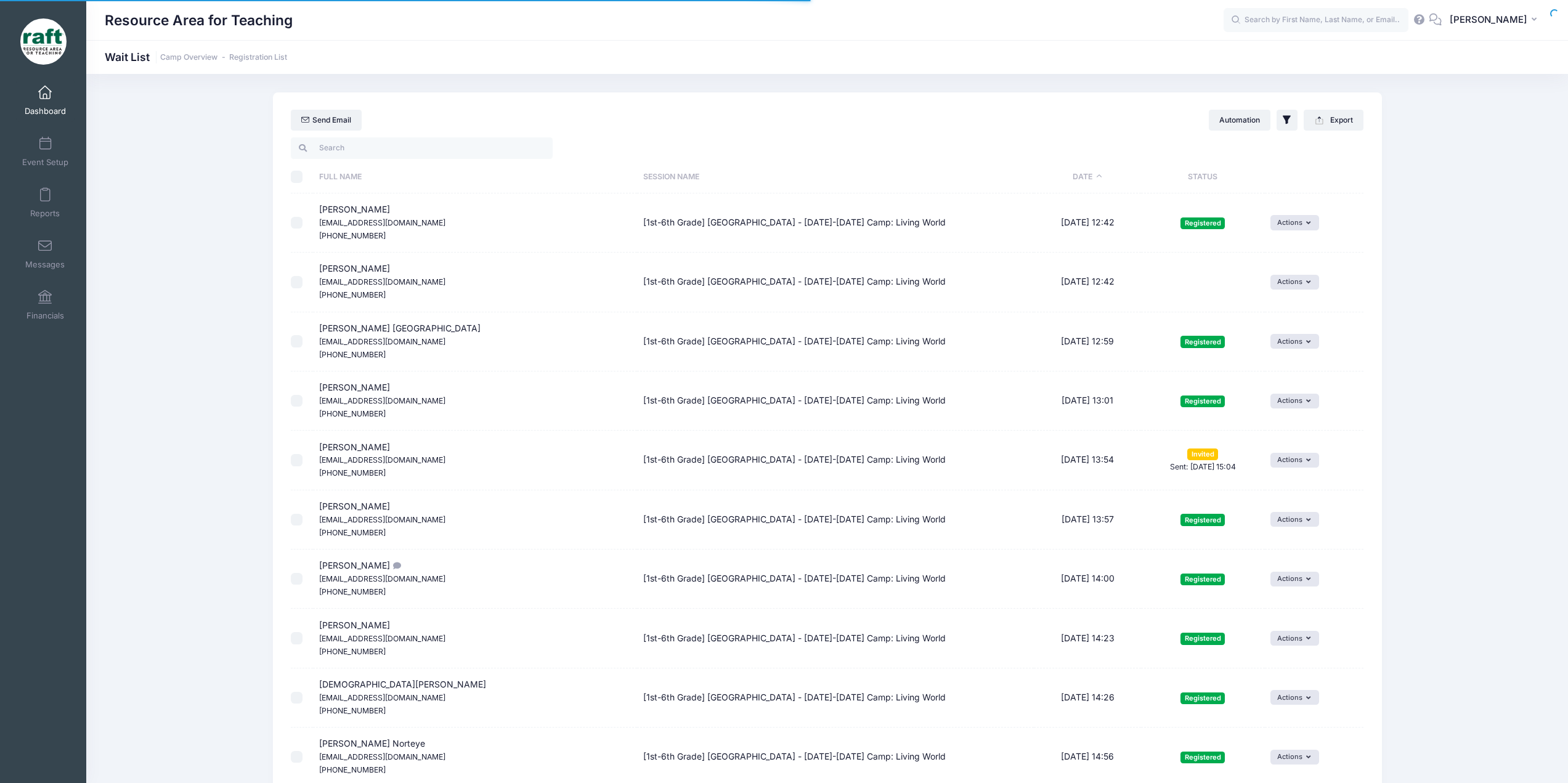
select select "50"
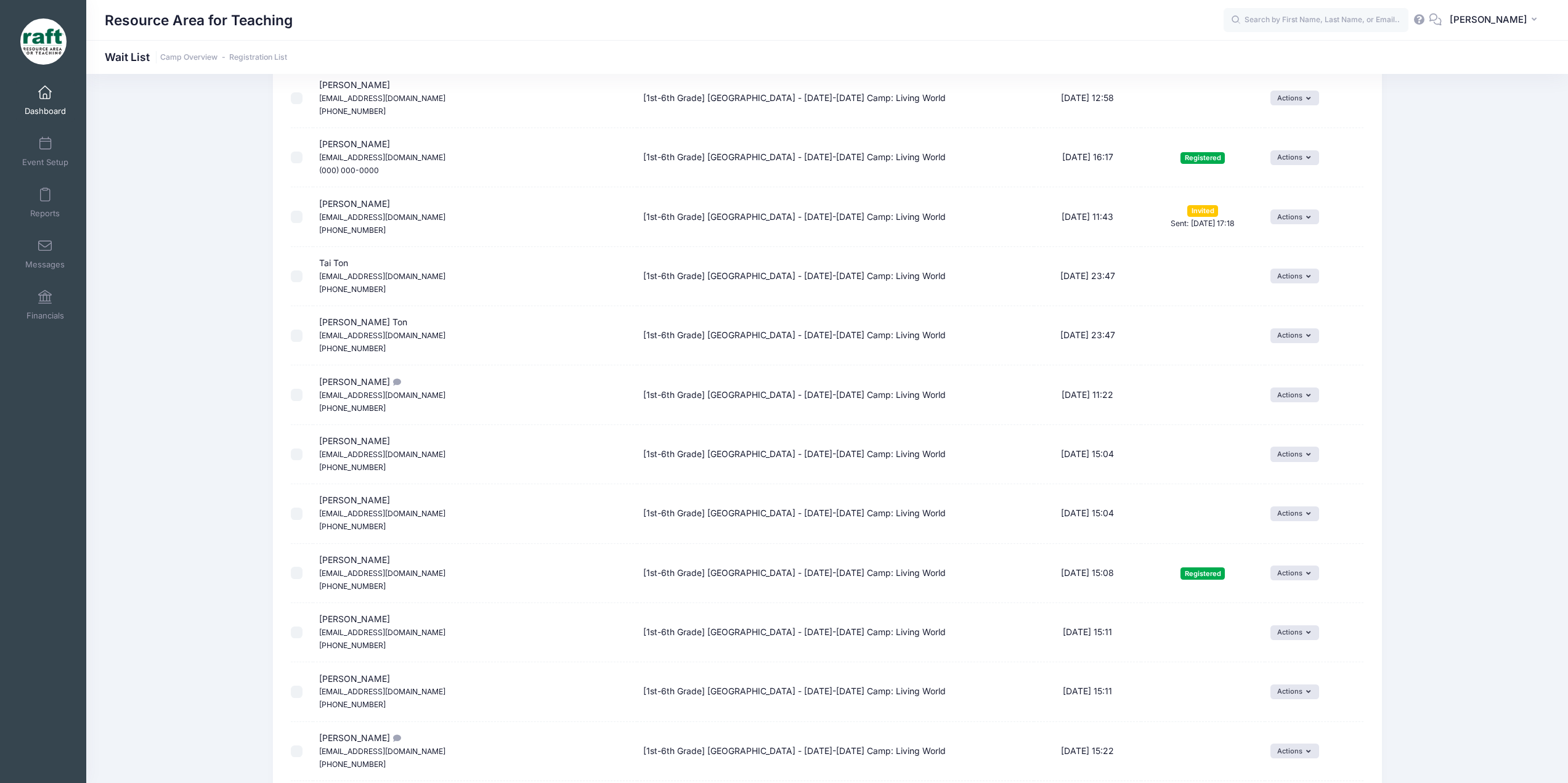
scroll to position [2478, 0]
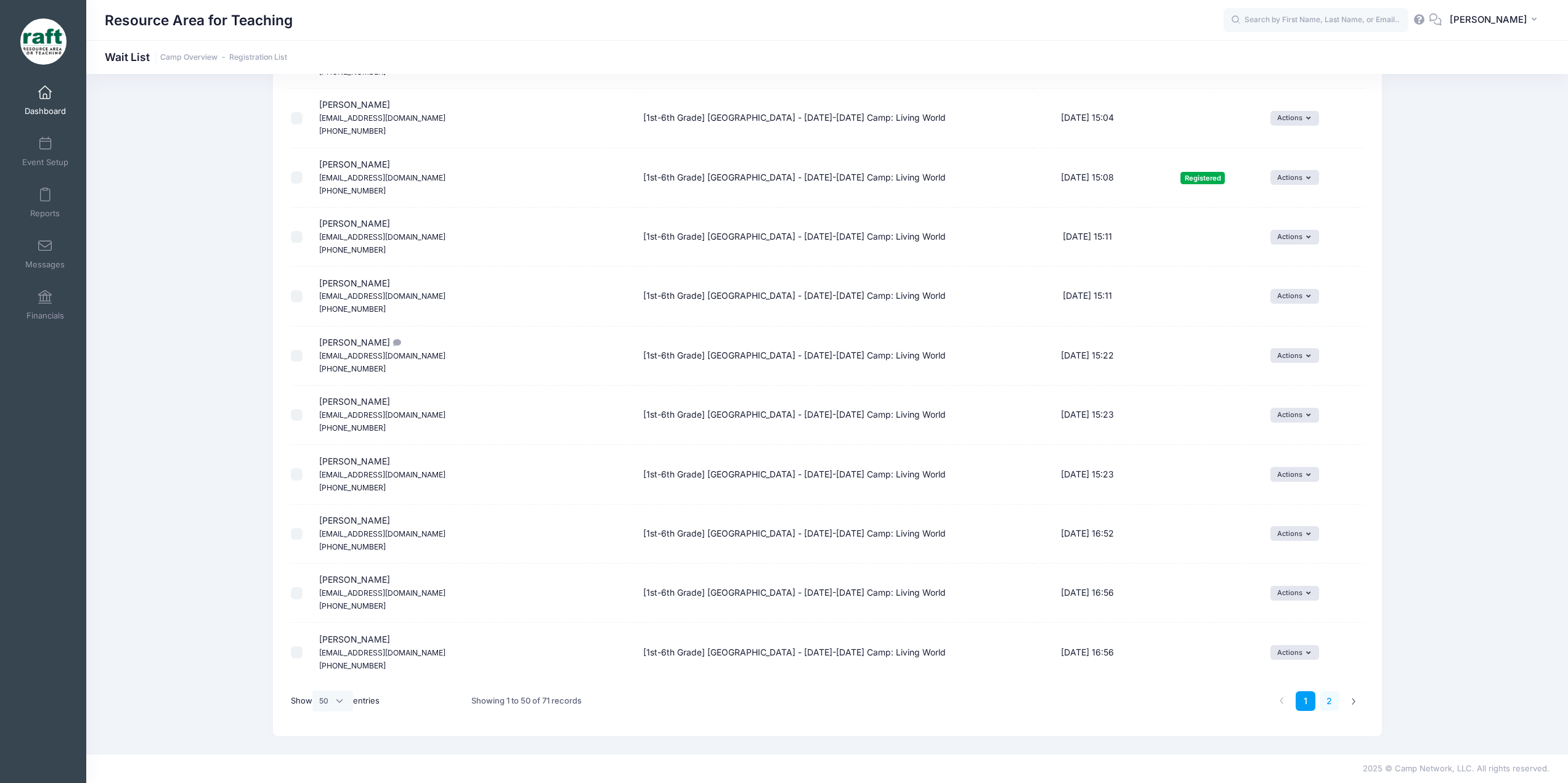
click at [1330, 698] on link "2" at bounding box center [1330, 701] width 21 height 21
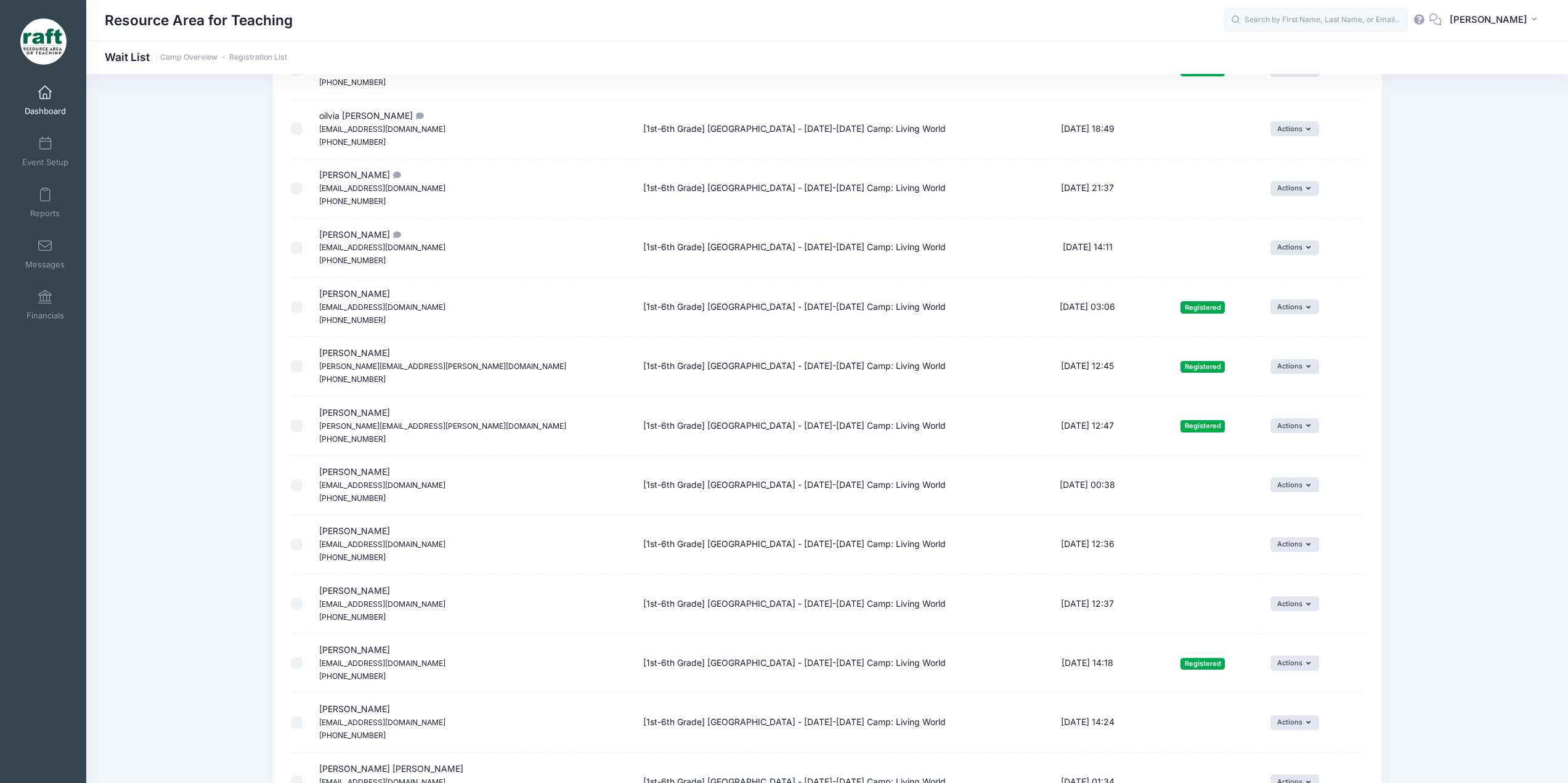
scroll to position [0, 0]
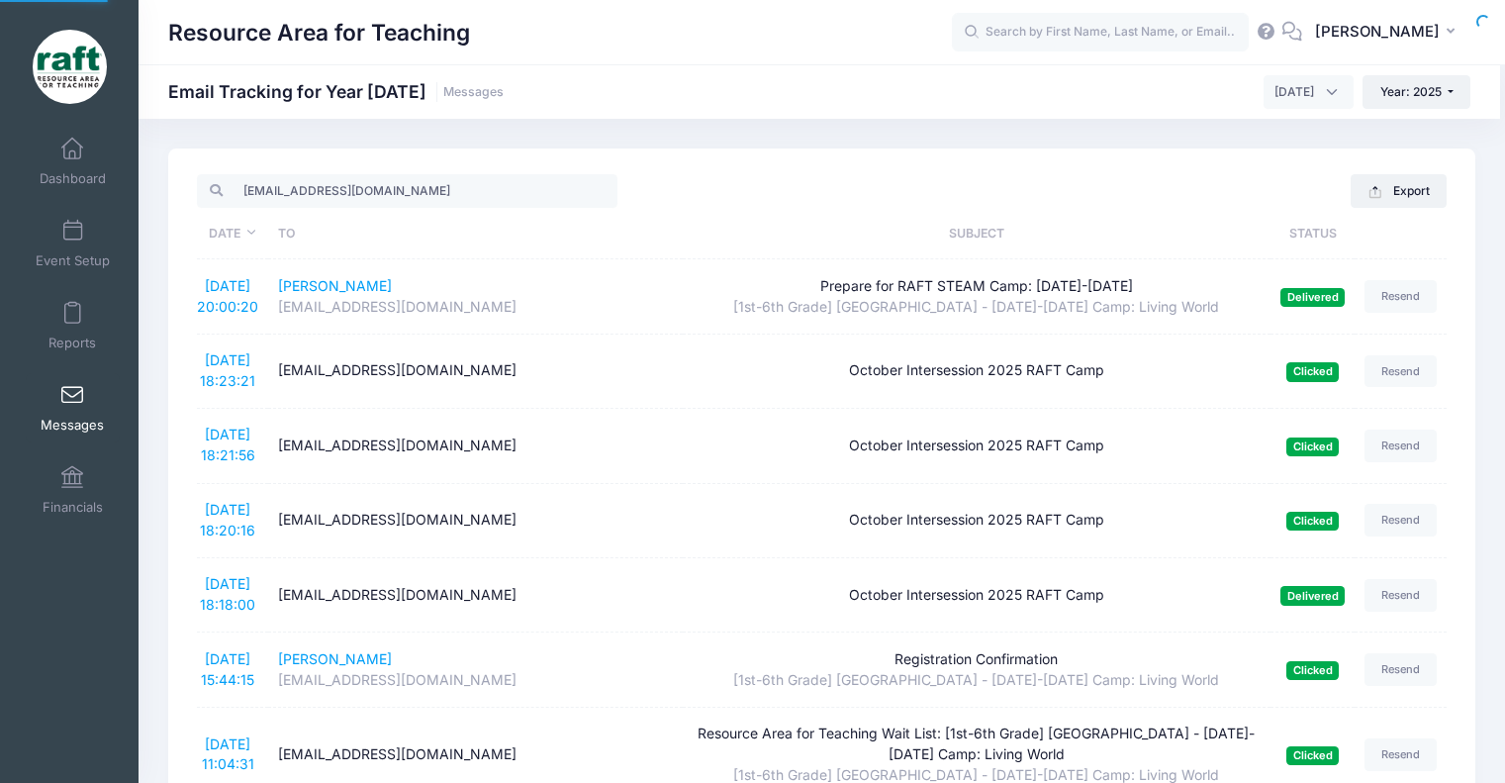
select select "9"
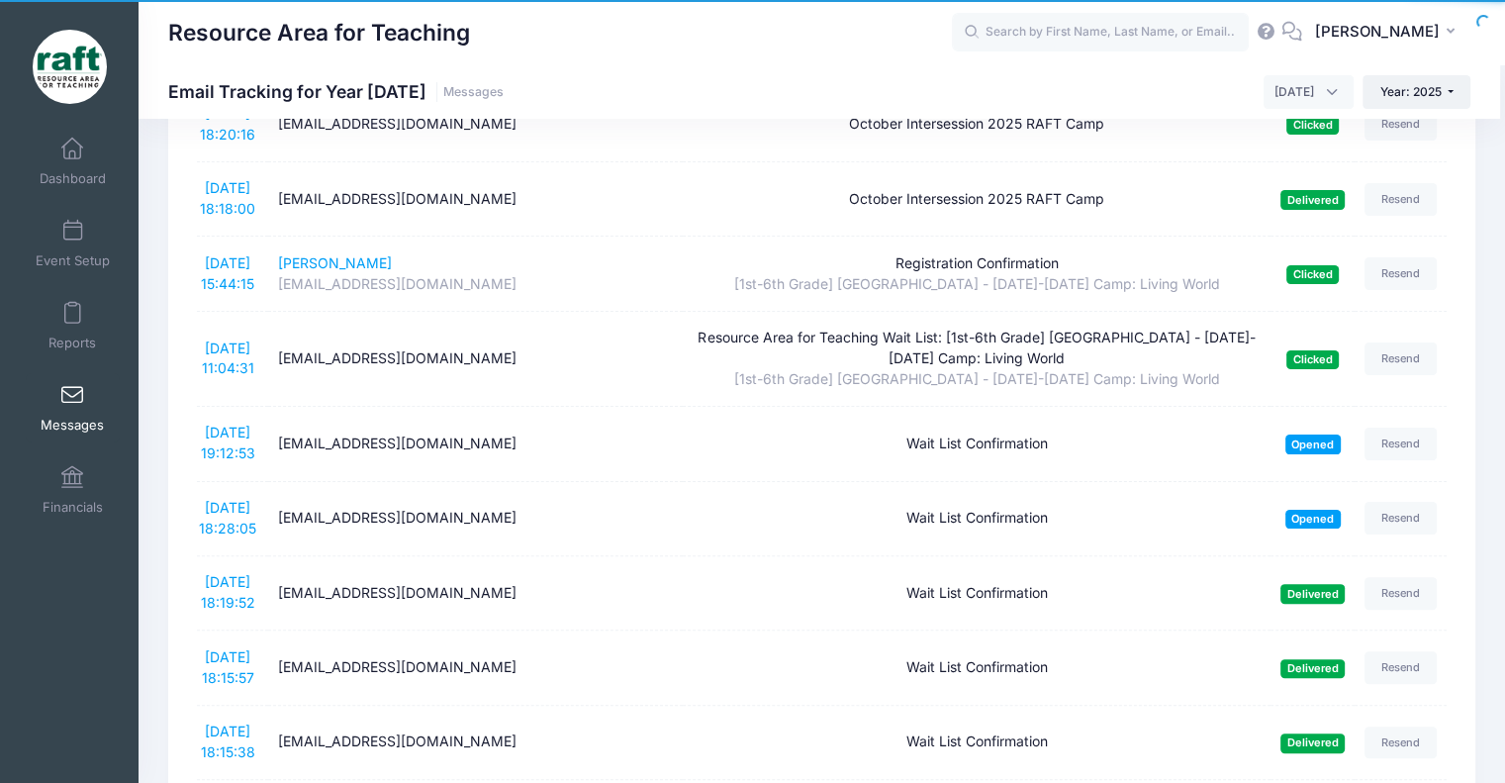
scroll to position [396, 0]
